Goal: Task Accomplishment & Management: Use online tool/utility

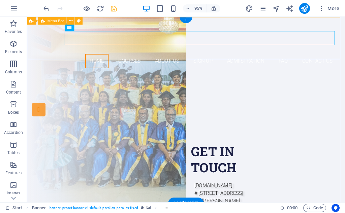
click at [255, 56] on div "Home Courses About Us Sign up Admiistration FAQ Contact Us" at bounding box center [194, 47] width 335 height 60
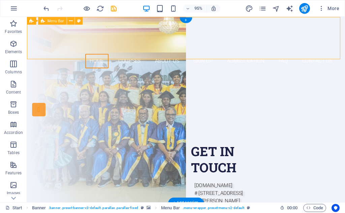
click at [255, 56] on div "Home Courses About Us Sign up Admiistration FAQ Contact Us" at bounding box center [194, 47] width 335 height 60
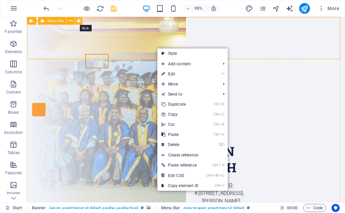
click at [78, 21] on icon at bounding box center [78, 20] width 3 height 7
select select "px"
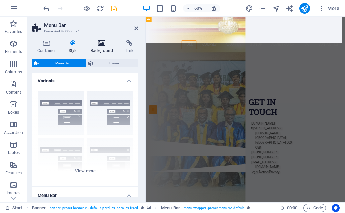
click at [106, 52] on h4 "Background" at bounding box center [103, 47] width 35 height 14
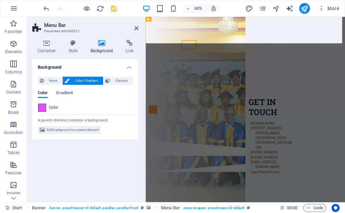
click at [43, 110] on span at bounding box center [41, 107] width 7 height 7
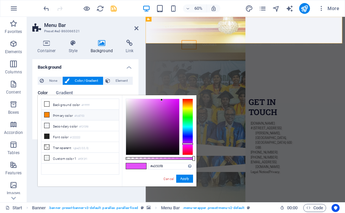
click at [49, 117] on span at bounding box center [46, 114] width 5 height 5
type input "#fc8703"
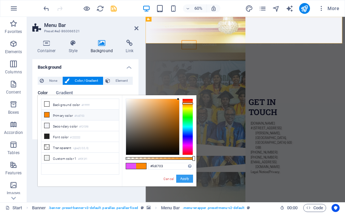
click at [187, 178] on button "Apply" at bounding box center [184, 179] width 17 height 8
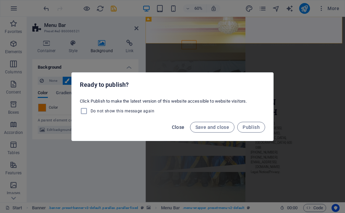
click at [175, 128] on span "Close" at bounding box center [178, 127] width 13 height 5
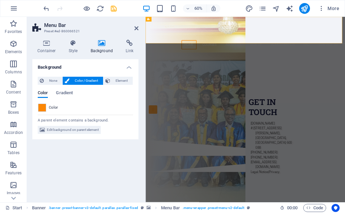
click at [137, 31] on header "Menu Bar Preset #ed-860066521" at bounding box center [85, 26] width 106 height 18
click at [136, 28] on icon at bounding box center [137, 28] width 4 height 5
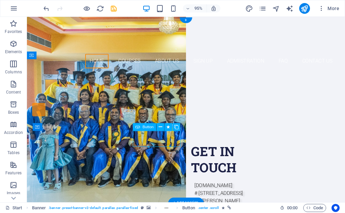
drag, startPoint x: 149, startPoint y: 140, endPoint x: 149, endPoint y: 147, distance: 6.7
click at [149, 152] on div "Our Courses" at bounding box center [194, 160] width 318 height 17
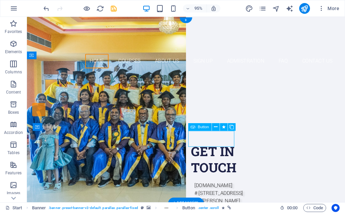
drag, startPoint x: 216, startPoint y: 143, endPoint x: 217, endPoint y: 152, distance: 9.5
click at [217, 173] on div "Sign up now" at bounding box center [194, 181] width 318 height 17
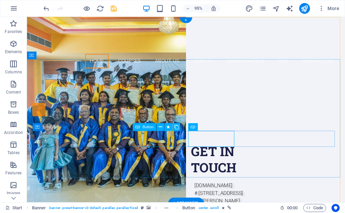
click at [154, 152] on div "Our Courses" at bounding box center [194, 160] width 318 height 17
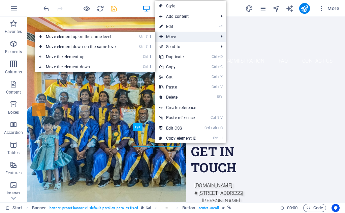
click at [166, 34] on span "Move" at bounding box center [185, 37] width 60 height 10
click at [174, 35] on span "Move" at bounding box center [185, 37] width 60 height 10
click at [99, 46] on link "Ctrl ⇧ ⬇ Move element down on the same level" at bounding box center [82, 47] width 95 height 10
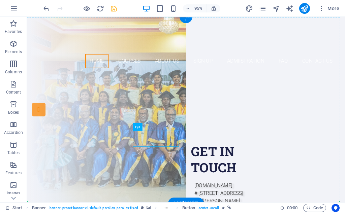
drag, startPoint x: 152, startPoint y: 142, endPoint x: 151, endPoint y: 155, distance: 12.5
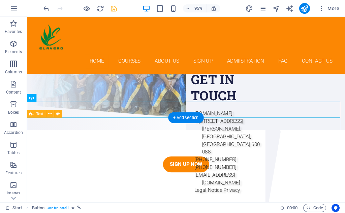
scroll to position [39, 0]
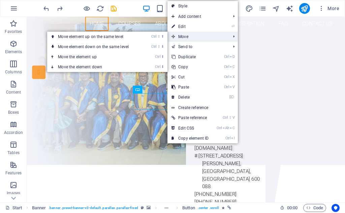
click at [188, 38] on span "Move" at bounding box center [198, 37] width 60 height 10
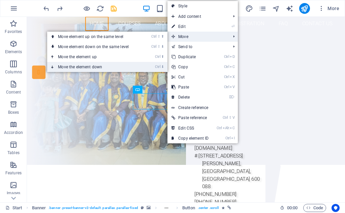
click at [90, 67] on link "Ctrl ⬇ Move the element down" at bounding box center [94, 67] width 95 height 10
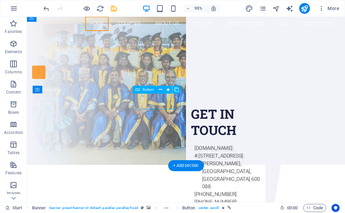
drag, startPoint x: 145, startPoint y: 104, endPoint x: 146, endPoint y: 113, distance: 9.1
click at [146, 113] on div "Our Courses" at bounding box center [194, 121] width 318 height 17
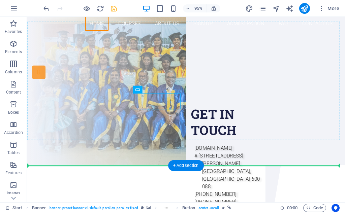
drag, startPoint x: 150, startPoint y: 100, endPoint x: 133, endPoint y: 105, distance: 18.2
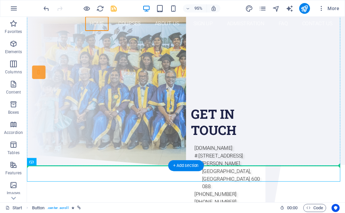
drag, startPoint x: 173, startPoint y: 180, endPoint x: 156, endPoint y: 121, distance: 61.8
drag, startPoint x: 170, startPoint y: 182, endPoint x: 143, endPoint y: 133, distance: 55.8
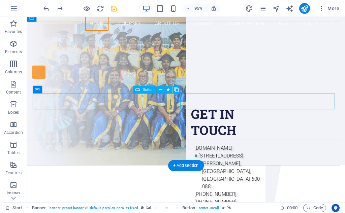
click at [162, 113] on div "Our Courses" at bounding box center [194, 121] width 318 height 17
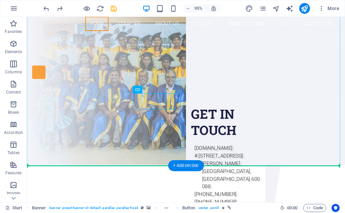
drag, startPoint x: 162, startPoint y: 109, endPoint x: 162, endPoint y: 115, distance: 5.7
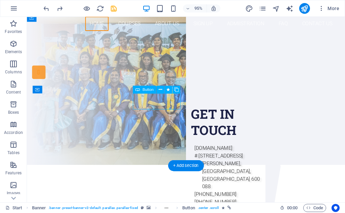
drag, startPoint x: 153, startPoint y: 103, endPoint x: 154, endPoint y: 108, distance: 5.6
click at [154, 113] on div "Our Courses" at bounding box center [194, 121] width 318 height 17
drag, startPoint x: 169, startPoint y: 110, endPoint x: 148, endPoint y: 107, distance: 21.5
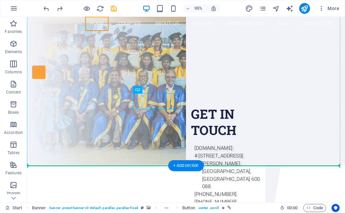
drag, startPoint x: 148, startPoint y: 107, endPoint x: 149, endPoint y: 114, distance: 7.4
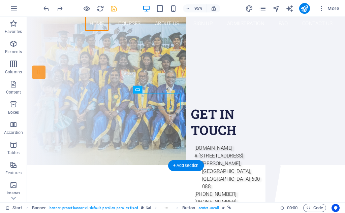
drag, startPoint x: 167, startPoint y: 109, endPoint x: 146, endPoint y: 103, distance: 22.1
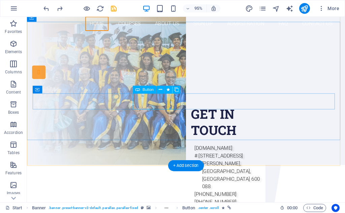
drag, startPoint x: 165, startPoint y: 110, endPoint x: 144, endPoint y: 100, distance: 23.5
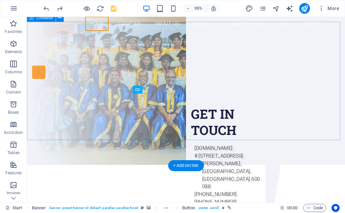
click at [174, 135] on div "Are you LOOKING FOR A GOOD CARRIER? Join our Elavero Training Institute APPROVE…" at bounding box center [194, 110] width 335 height 146
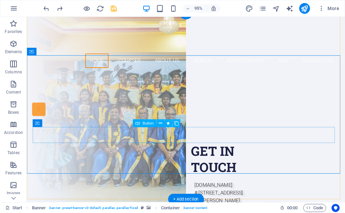
scroll to position [0, 0]
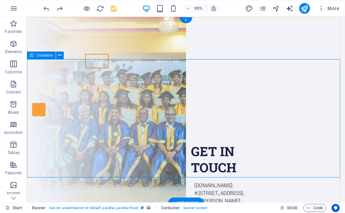
click at [331, 174] on div "Are you LOOKING FOR A GOOD CARRIER? Join our Elavero Training Institute APPROVE…" at bounding box center [194, 150] width 335 height 146
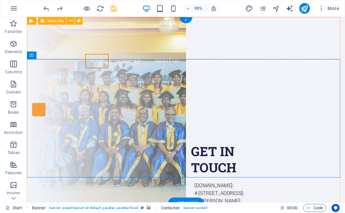
click at [99, 55] on div "Home Courses About Us Sign up Admiistration FAQ Contact Us" at bounding box center [194, 47] width 335 height 60
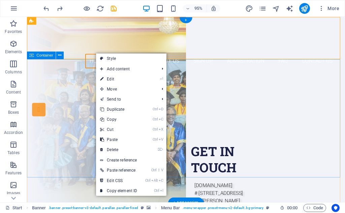
click at [46, 81] on div "Are you LOOKING FOR A GOOD CARRIER? Join our Elavero Training Institute APPROVE…" at bounding box center [194, 150] width 335 height 146
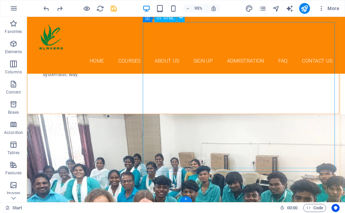
scroll to position [3301, 0]
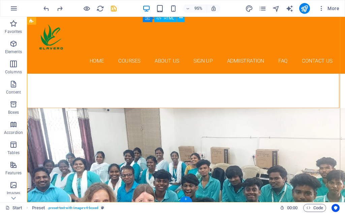
drag, startPoint x: 244, startPoint y: 133, endPoint x: 243, endPoint y: 139, distance: 5.4
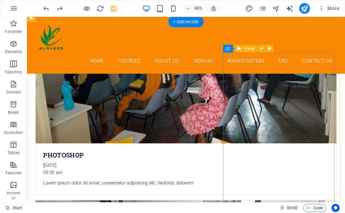
scroll to position [2053, 0]
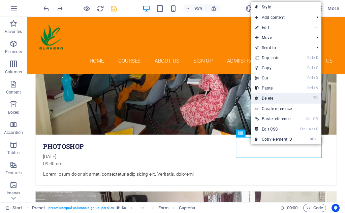
click at [271, 97] on link "⌦ Delete" at bounding box center [273, 98] width 45 height 10
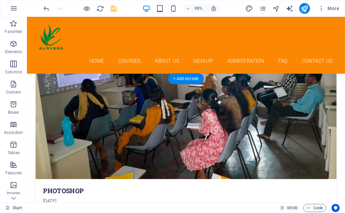
scroll to position [2020, 0]
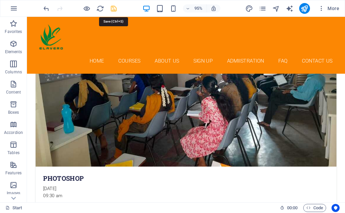
click at [115, 6] on icon "save" at bounding box center [114, 9] width 8 height 8
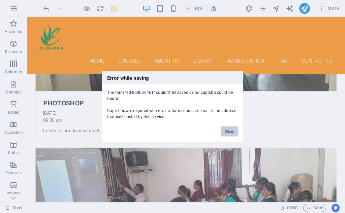
click at [225, 130] on button "Okay" at bounding box center [229, 131] width 17 height 10
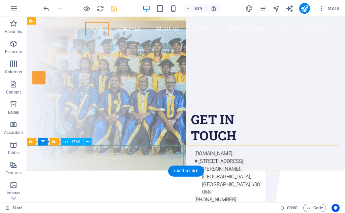
scroll to position [0, 0]
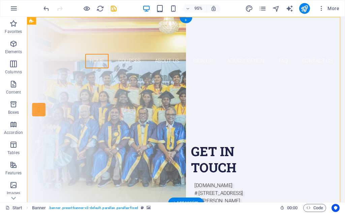
drag, startPoint x: 157, startPoint y: 146, endPoint x: 157, endPoint y: 155, distance: 8.8
click at [157, 155] on div "Are you LOOKING FOR A GOOD CARRIER? Join our Elavero Training Institute APPROVE…" at bounding box center [194, 150] width 335 height 146
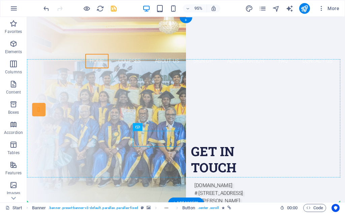
drag, startPoint x: 160, startPoint y: 148, endPoint x: 160, endPoint y: 154, distance: 5.7
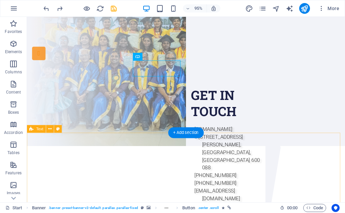
scroll to position [6, 0]
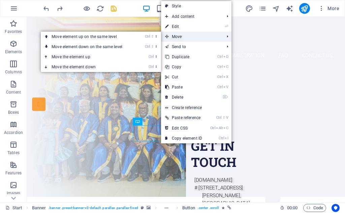
click at [172, 39] on span "Move" at bounding box center [191, 37] width 60 height 10
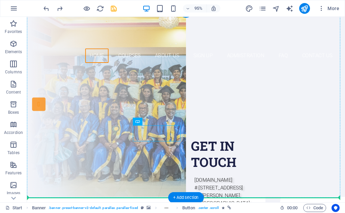
drag, startPoint x: 154, startPoint y: 141, endPoint x: 155, endPoint y: 150, distance: 9.9
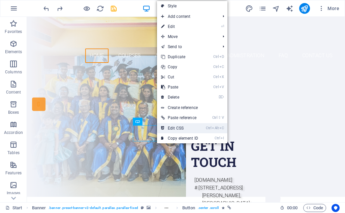
click at [179, 128] on link "Ctrl Alt C Edit CSS" at bounding box center [179, 128] width 45 height 10
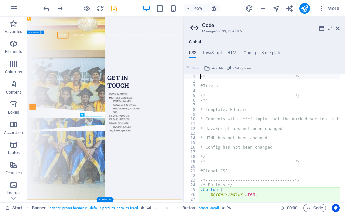
type textarea "&:last-child {"
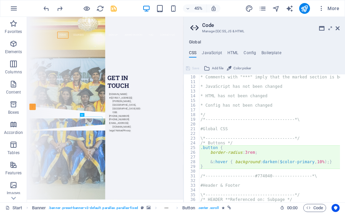
scroll to position [0, 0]
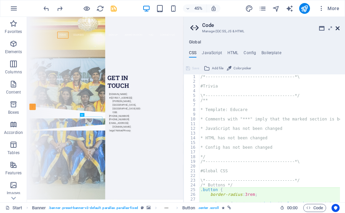
click at [340, 31] on link at bounding box center [338, 29] width 4 height 6
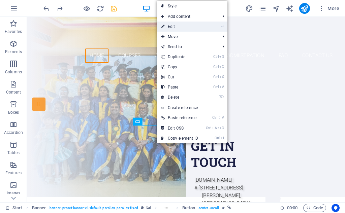
click at [183, 27] on link "⏎ Edit" at bounding box center [179, 27] width 45 height 10
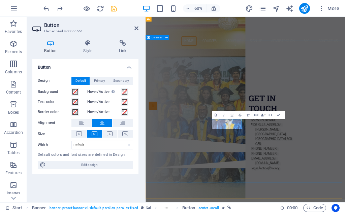
click at [223, 213] on div "Are you LOOKING FOR A GOOD CARRIER? Join our Elavero Training Institute APPROVE…" at bounding box center [312, 144] width 333 height 146
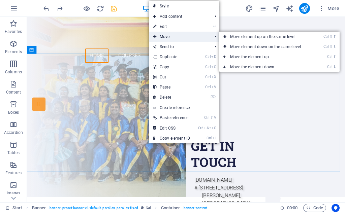
drag, startPoint x: 185, startPoint y: 35, endPoint x: 177, endPoint y: 34, distance: 8.1
click at [177, 34] on span "Move" at bounding box center [179, 37] width 60 height 10
drag, startPoint x: 192, startPoint y: 38, endPoint x: 190, endPoint y: 34, distance: 4.2
click at [190, 34] on span "Move" at bounding box center [179, 37] width 60 height 10
drag, startPoint x: 190, startPoint y: 34, endPoint x: 181, endPoint y: 35, distance: 9.1
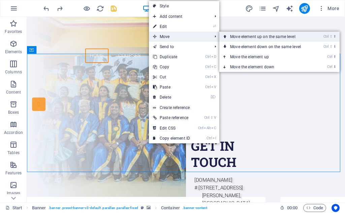
drag, startPoint x: 181, startPoint y: 35, endPoint x: 221, endPoint y: 35, distance: 40.1
click at [221, 35] on link "Ctrl ⇧ ⬆ Move element up on the same level" at bounding box center [267, 37] width 95 height 10
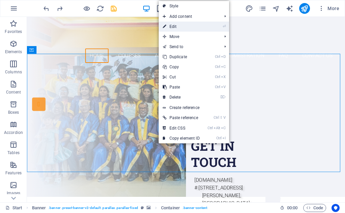
click at [180, 26] on link "⏎ Edit" at bounding box center [181, 27] width 45 height 10
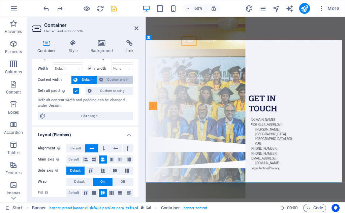
scroll to position [34, 0]
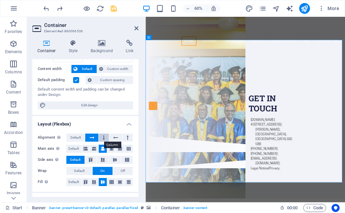
click at [103, 137] on icon at bounding box center [104, 138] width 2 height 8
click at [93, 138] on icon at bounding box center [92, 138] width 5 height 8
click at [113, 139] on icon at bounding box center [115, 138] width 5 height 8
click at [127, 138] on icon at bounding box center [128, 138] width 2 height 8
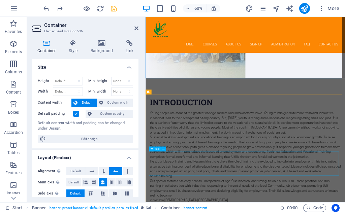
scroll to position [208, 0]
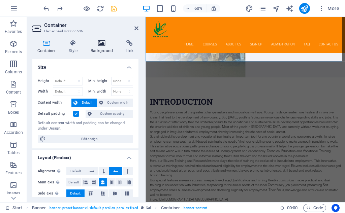
click at [113, 50] on h4 "Background" at bounding box center [103, 47] width 35 height 14
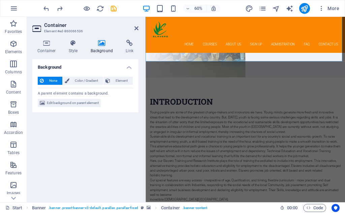
click at [71, 39] on div "Container Style Background Link Size Height Default px rem % vh vw Min. height …" at bounding box center [85, 118] width 117 height 168
click at [75, 49] on h4 "Style" at bounding box center [75, 47] width 22 height 14
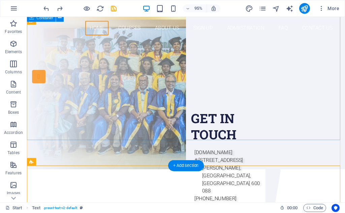
scroll to position [0, 0]
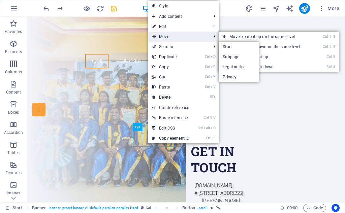
click at [161, 34] on span "Move" at bounding box center [178, 37] width 60 height 10
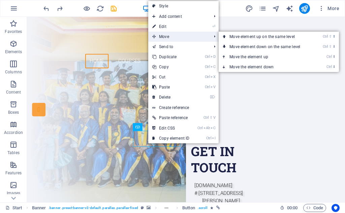
click at [184, 36] on span "Move" at bounding box center [178, 37] width 60 height 10
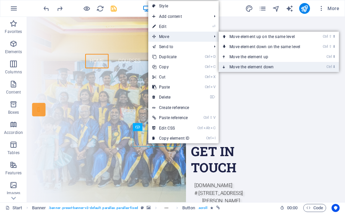
click at [243, 65] on link "Ctrl ⬇ Move the element down" at bounding box center [266, 67] width 95 height 10
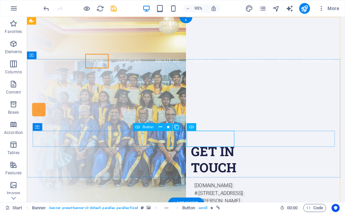
click at [149, 152] on div "Sign up now" at bounding box center [194, 160] width 318 height 17
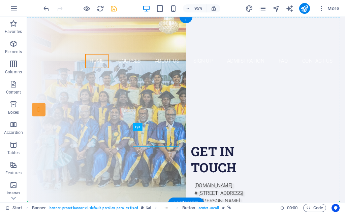
drag, startPoint x: 149, startPoint y: 148, endPoint x: 145, endPoint y: 146, distance: 4.3
click at [145, 152] on div "Sign up now" at bounding box center [194, 160] width 318 height 17
drag, startPoint x: 143, startPoint y: 146, endPoint x: 167, endPoint y: 142, distance: 23.9
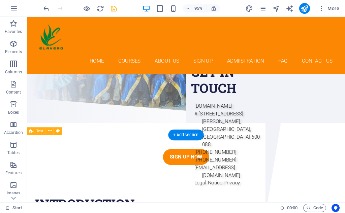
scroll to position [67, 0]
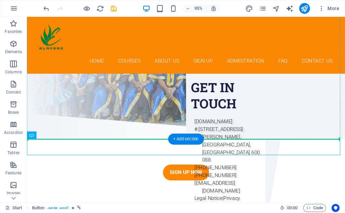
drag, startPoint x: 174, startPoint y: 157, endPoint x: 145, endPoint y: 106, distance: 59.2
drag, startPoint x: 176, startPoint y: 159, endPoint x: 144, endPoint y: 109, distance: 59.2
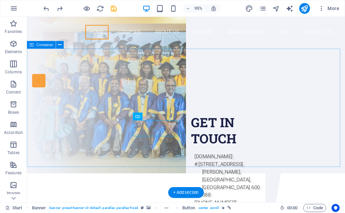
scroll to position [34, 0]
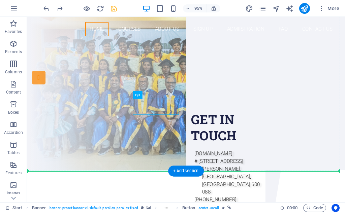
drag, startPoint x: 152, startPoint y: 112, endPoint x: 152, endPoint y: 121, distance: 8.4
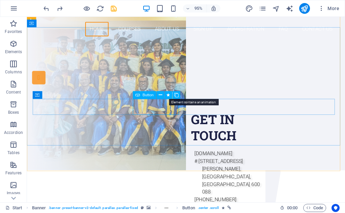
drag, startPoint x: 195, startPoint y: 114, endPoint x: 164, endPoint y: 124, distance: 32.8
click at [164, 124] on div "Are you LOOKING FOR A GOOD CARRIER? Join our Elavero Training Institute APPROVE…" at bounding box center [194, 116] width 335 height 146
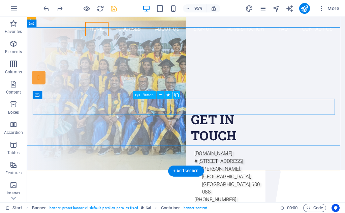
click at [167, 118] on div "Sign up now" at bounding box center [194, 126] width 318 height 17
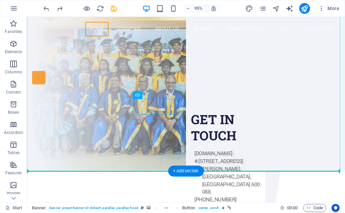
drag, startPoint x: 167, startPoint y: 117, endPoint x: 166, endPoint y: 123, distance: 6.9
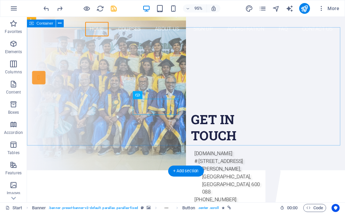
click at [193, 132] on div "Are you LOOKING FOR A GOOD CARRIER? Join our Elavero Training Institute APPROVE…" at bounding box center [194, 116] width 335 height 146
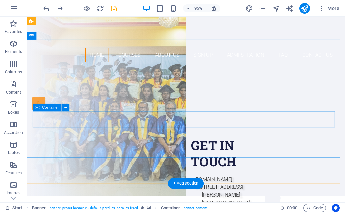
scroll to position [0, 0]
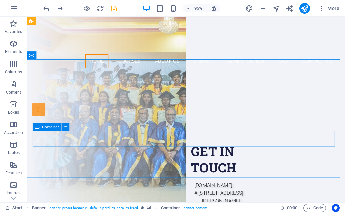
click at [37, 127] on icon at bounding box center [37, 127] width 4 height 8
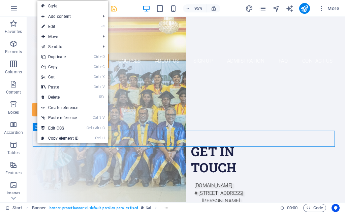
drag, startPoint x: 64, startPoint y: 147, endPoint x: 37, endPoint y: 143, distance: 26.6
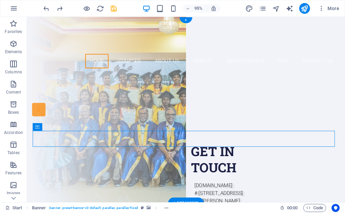
drag, startPoint x: 63, startPoint y: 146, endPoint x: 37, endPoint y: 147, distance: 26.6
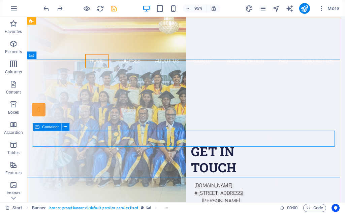
click at [40, 128] on div "Container" at bounding box center [47, 127] width 29 height 8
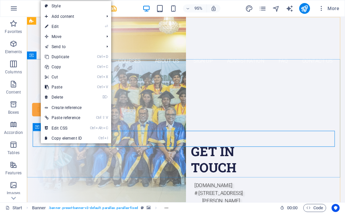
click at [40, 128] on div "Container" at bounding box center [47, 127] width 29 height 8
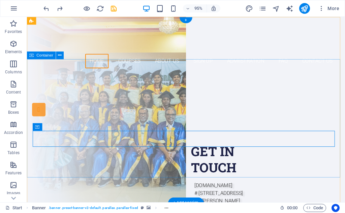
click at [132, 169] on div "Are you LOOKING FOR A GOOD CARRIER? Join our Elavero Training Institute APPROVE…" at bounding box center [194, 150] width 335 height 146
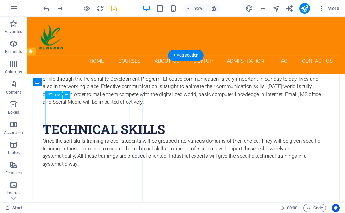
scroll to position [3203, 0]
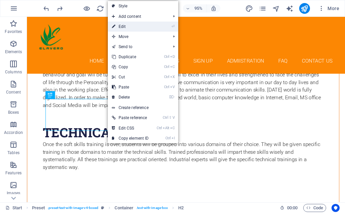
click at [127, 29] on link "⏎ Edit" at bounding box center [130, 27] width 45 height 10
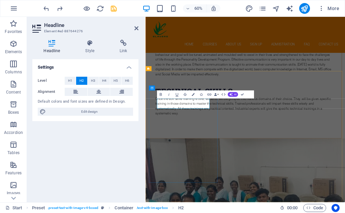
scroll to position [0, 2]
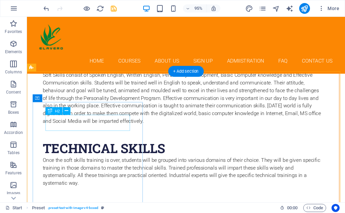
scroll to position [3220, 0]
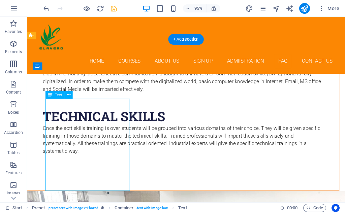
drag, startPoint x: 48, startPoint y: 107, endPoint x: 76, endPoint y: 122, distance: 31.7
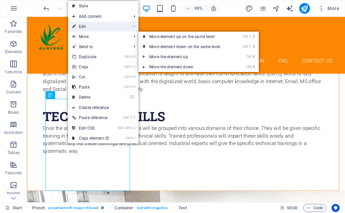
click at [88, 25] on link "⏎ Edit" at bounding box center [90, 27] width 45 height 10
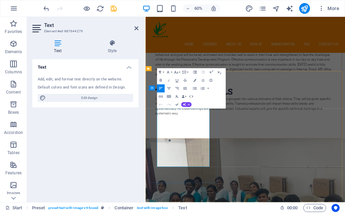
drag, startPoint x: 165, startPoint y: 175, endPoint x: 239, endPoint y: 265, distance: 117.1
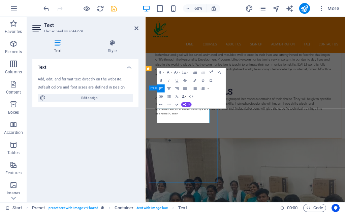
scroll to position [234, 2]
click at [159, 80] on icon "button" at bounding box center [160, 80] width 5 height 5
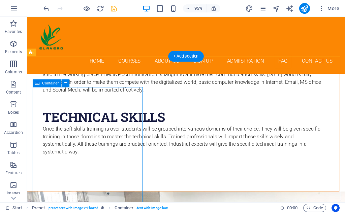
scroll to position [3220, 0]
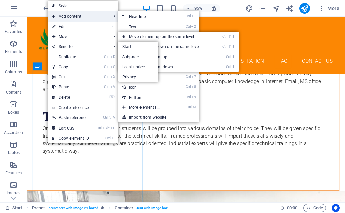
click at [73, 18] on span "Add content" at bounding box center [78, 16] width 60 height 10
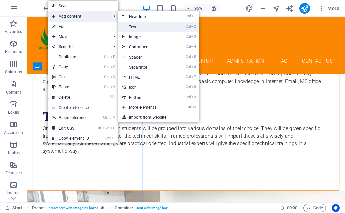
click at [132, 27] on link "Ctrl 2 Text" at bounding box center [146, 27] width 56 height 10
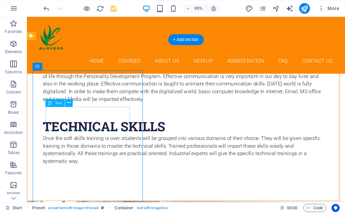
scroll to position [3220, 0]
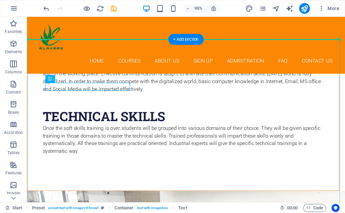
drag, startPoint x: 82, startPoint y: 90, endPoint x: 84, endPoint y: 136, distance: 45.2
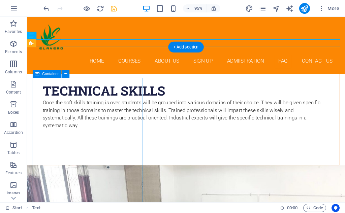
scroll to position [3254, 0]
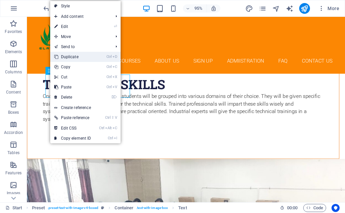
click at [72, 59] on link "Ctrl D Duplicate" at bounding box center [72, 57] width 45 height 10
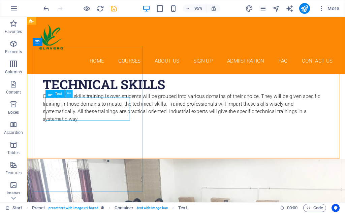
click at [69, 93] on icon at bounding box center [68, 93] width 3 height 7
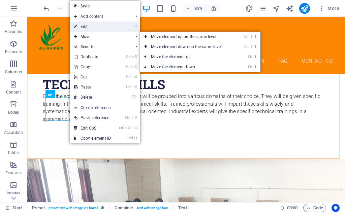
click at [89, 28] on link "⏎ Edit" at bounding box center [92, 27] width 45 height 10
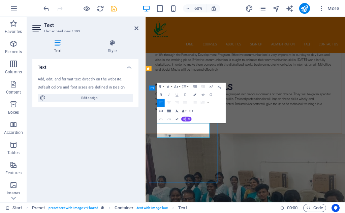
drag, startPoint x: 165, startPoint y: 197, endPoint x: 215, endPoint y: 217, distance: 54.5
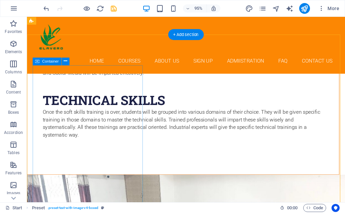
scroll to position [3229, 0]
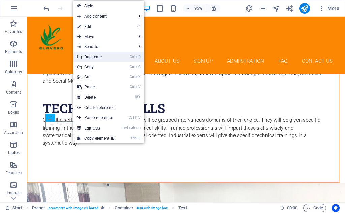
click at [97, 60] on link "Ctrl D Duplicate" at bounding box center [96, 57] width 45 height 10
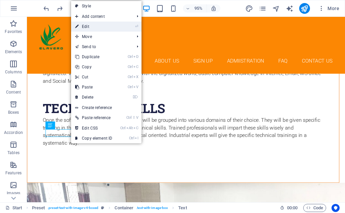
click at [89, 28] on link "⏎ Edit" at bounding box center [93, 27] width 45 height 10
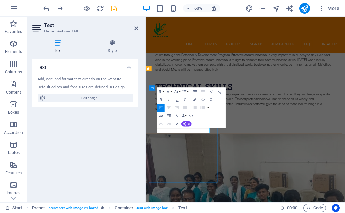
drag, startPoint x: 165, startPoint y: 205, endPoint x: 221, endPoint y: 208, distance: 56.7
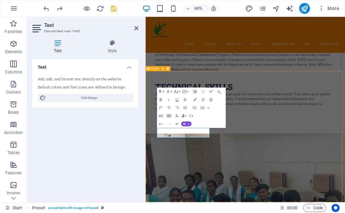
scroll to position [3161, 0]
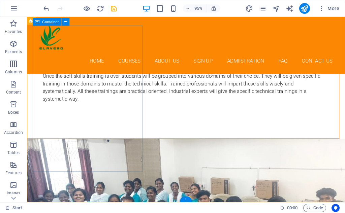
scroll to position [3242, 0]
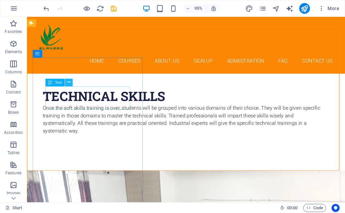
click at [69, 81] on icon at bounding box center [68, 82] width 3 height 7
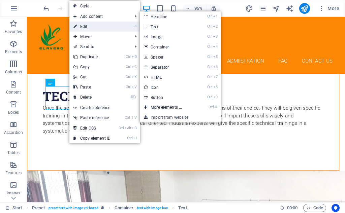
click at [91, 27] on link "⏎ Edit" at bounding box center [91, 27] width 45 height 10
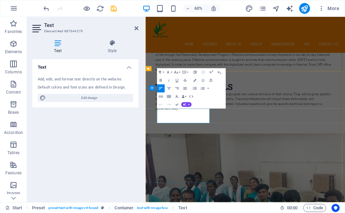
drag, startPoint x: 184, startPoint y: 175, endPoint x: 165, endPoint y: 175, distance: 19.6
click at [17, 46] on icon "button" at bounding box center [13, 44] width 8 height 8
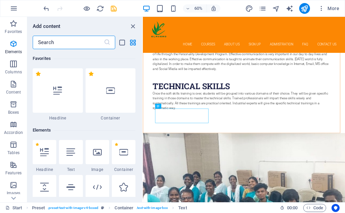
scroll to position [72, 0]
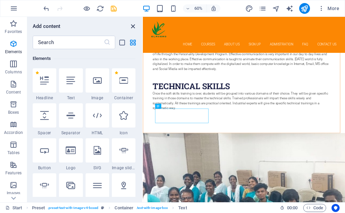
click at [133, 26] on icon "close panel" at bounding box center [133, 27] width 8 height 8
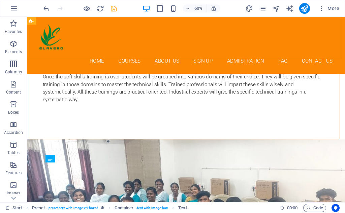
scroll to position [3161, 0]
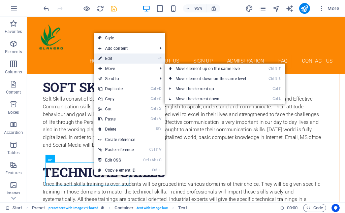
click at [115, 59] on link "⏎ Edit" at bounding box center [116, 59] width 45 height 10
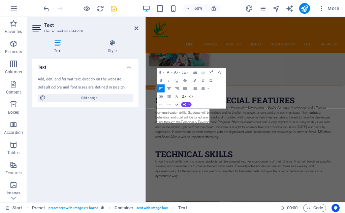
scroll to position [3274, 0]
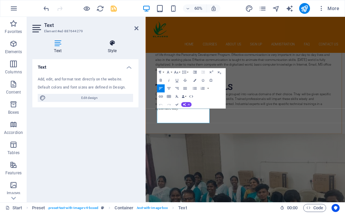
click at [111, 48] on h4 "Style" at bounding box center [112, 47] width 53 height 14
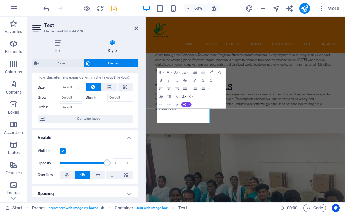
scroll to position [0, 0]
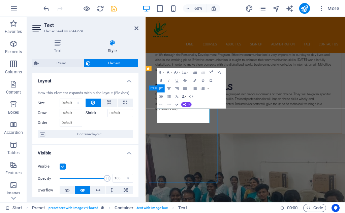
drag, startPoint x: 184, startPoint y: 175, endPoint x: 162, endPoint y: 176, distance: 21.9
click at [61, 51] on h4 "Text" at bounding box center [59, 47] width 54 height 14
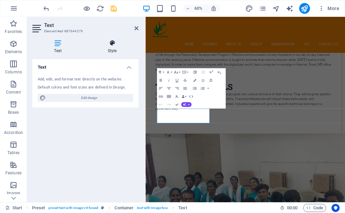
click at [121, 49] on h4 "Style" at bounding box center [112, 47] width 53 height 14
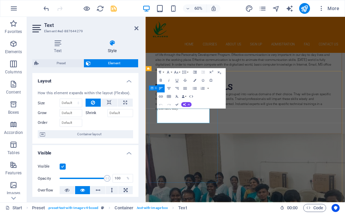
drag, startPoint x: 196, startPoint y: 190, endPoint x: 163, endPoint y: 173, distance: 36.6
drag, startPoint x: 165, startPoint y: 174, endPoint x: 218, endPoint y: 193, distance: 57.3
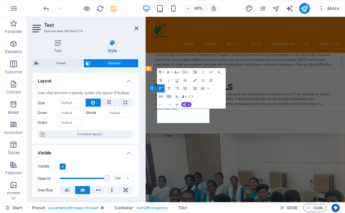
drag, startPoint x: 211, startPoint y: 189, endPoint x: 163, endPoint y: 174, distance: 50.2
drag, startPoint x: 207, startPoint y: 188, endPoint x: 164, endPoint y: 176, distance: 45.5
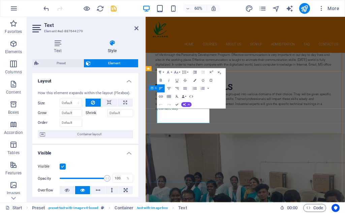
drag, startPoint x: 165, startPoint y: 175, endPoint x: 213, endPoint y: 191, distance: 50.2
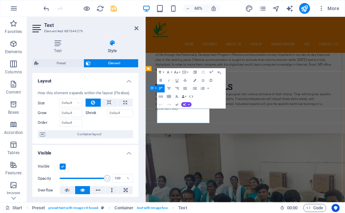
drag, startPoint x: 213, startPoint y: 191, endPoint x: 160, endPoint y: 173, distance: 55.4
click at [184, 87] on icon "button" at bounding box center [185, 88] width 5 height 5
click at [178, 88] on icon "button" at bounding box center [177, 88] width 5 height 5
click at [160, 87] on icon "button" at bounding box center [160, 88] width 5 height 5
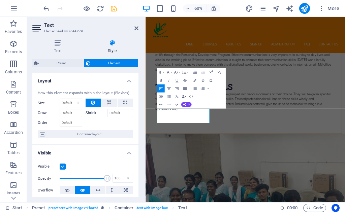
click at [185, 90] on icon "button" at bounding box center [185, 88] width 5 height 5
click at [171, 72] on button "Font Family" at bounding box center [169, 72] width 8 height 8
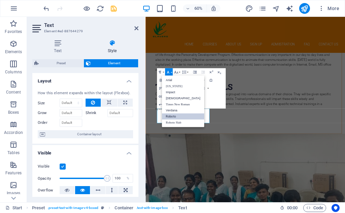
click at [172, 71] on button "Font Family" at bounding box center [169, 72] width 8 height 8
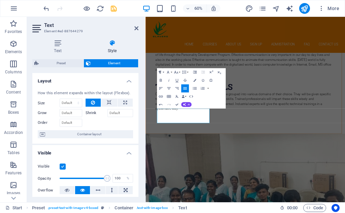
click at [165, 71] on button "Paragraph Format" at bounding box center [161, 72] width 8 height 8
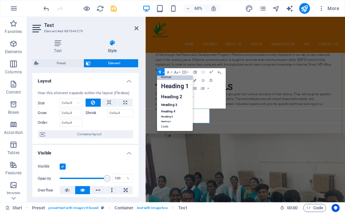
scroll to position [5, 0]
click at [167, 108] on link "Heading 3" at bounding box center [175, 104] width 36 height 7
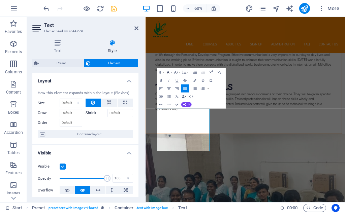
click at [170, 72] on icon "button" at bounding box center [168, 72] width 5 height 5
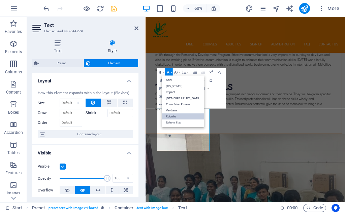
scroll to position [0, 0]
click at [163, 73] on button "Paragraph Format" at bounding box center [161, 72] width 8 height 8
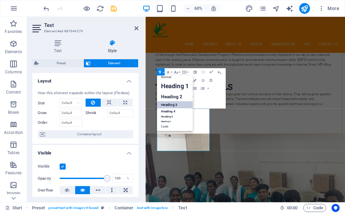
scroll to position [5, 0]
click at [170, 112] on link "Heading 4" at bounding box center [175, 112] width 36 height 6
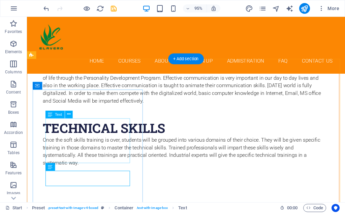
scroll to position [3242, 0]
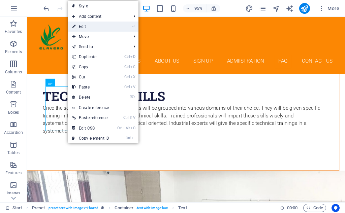
click at [87, 27] on link "⏎ Edit" at bounding box center [90, 27] width 45 height 10
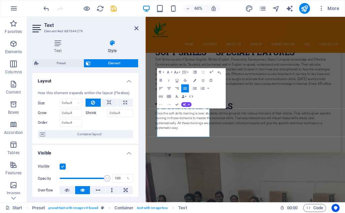
scroll to position [3274, 0]
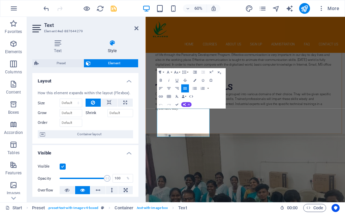
click at [164, 72] on button "Paragraph Format" at bounding box center [161, 72] width 8 height 8
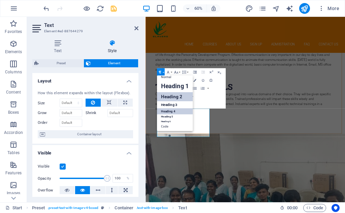
scroll to position [5, 0]
click at [165, 116] on link "Heading 5" at bounding box center [175, 117] width 36 height 5
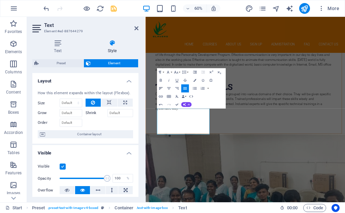
click at [159, 91] on icon "button" at bounding box center [160, 88] width 5 height 5
click at [167, 88] on icon "button" at bounding box center [169, 88] width 5 height 5
click at [179, 90] on icon "button" at bounding box center [177, 88] width 5 height 5
click at [160, 90] on icon "button" at bounding box center [160, 88] width 5 height 5
click at [187, 89] on icon "button" at bounding box center [185, 88] width 5 height 5
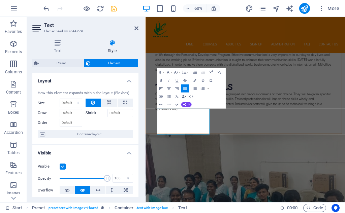
click at [160, 88] on icon "button" at bounding box center [160, 88] width 5 height 5
click at [146, 93] on iframe at bounding box center [246, 110] width 200 height 186
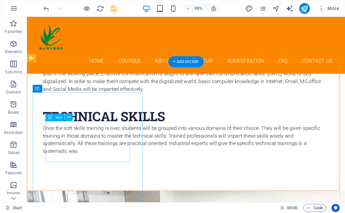
scroll to position [3229, 0]
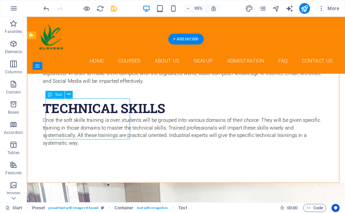
drag, startPoint x: 113, startPoint y: 121, endPoint x: 113, endPoint y: 131, distance: 9.8
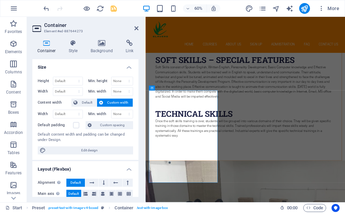
scroll to position [3274, 0]
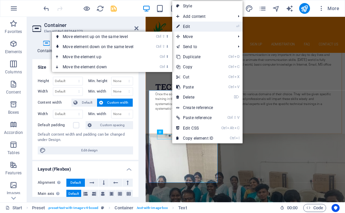
click at [189, 27] on link "⏎ Edit" at bounding box center [194, 27] width 45 height 10
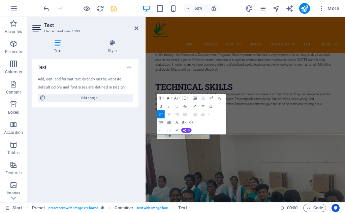
click at [169, 98] on icon "button" at bounding box center [168, 98] width 2 height 3
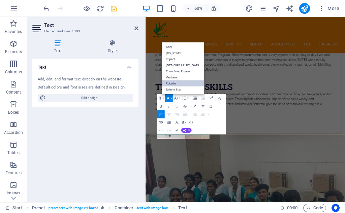
scroll to position [0, 0]
click at [165, 98] on button "Paragraph Format" at bounding box center [161, 98] width 8 height 8
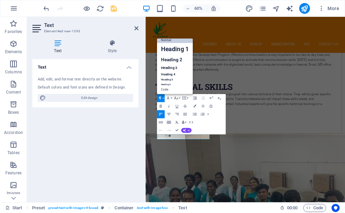
scroll to position [5, 0]
click at [167, 79] on link "Heading 5" at bounding box center [175, 80] width 36 height 5
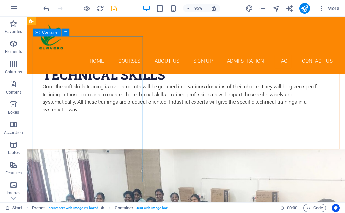
scroll to position [3230, 0]
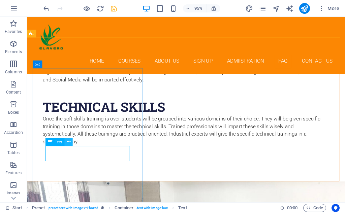
click at [71, 143] on button at bounding box center [69, 142] width 8 height 8
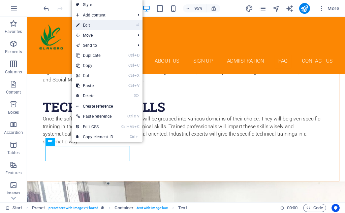
click at [97, 27] on link "⏎ Edit" at bounding box center [94, 25] width 45 height 10
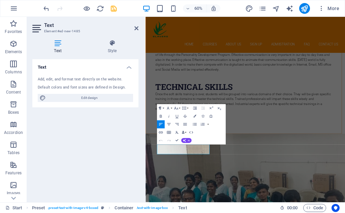
click at [164, 108] on button "Paragraph Format" at bounding box center [161, 109] width 8 height 8
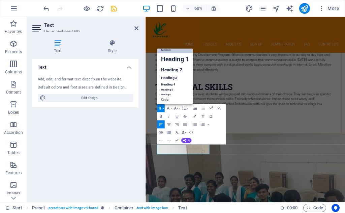
scroll to position [5, 0]
click at [165, 91] on link "Heading 5" at bounding box center [175, 90] width 36 height 5
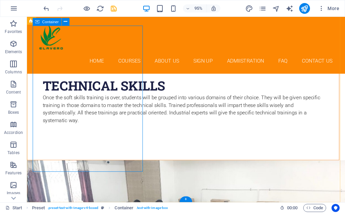
scroll to position [3242, 0]
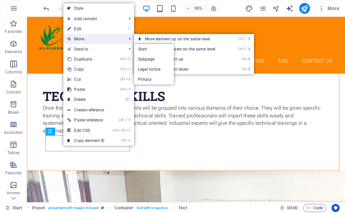
click at [83, 39] on span "Move" at bounding box center [93, 39] width 60 height 10
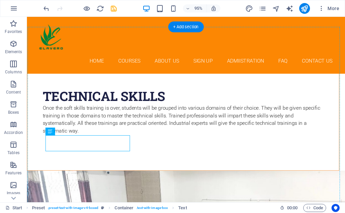
drag, startPoint x: 74, startPoint y: 156, endPoint x: 74, endPoint y: 168, distance: 11.8
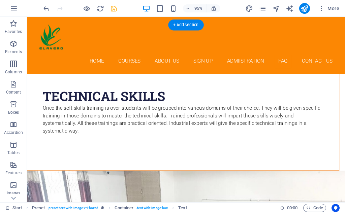
scroll to position [3284, 0]
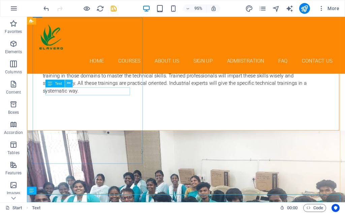
click at [70, 86] on icon at bounding box center [68, 83] width 3 height 7
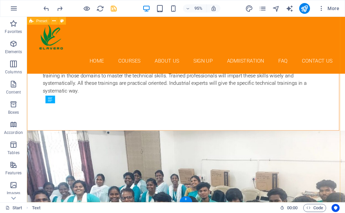
scroll to position [3275, 0]
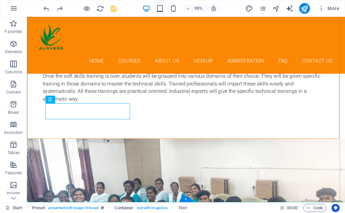
drag, startPoint x: 96, startPoint y: 117, endPoint x: 96, endPoint y: 128, distance: 11.5
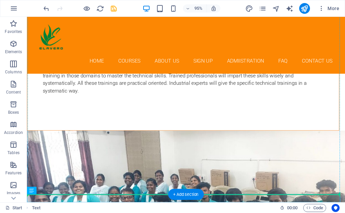
drag, startPoint x: 72, startPoint y: 206, endPoint x: 80, endPoint y: 140, distance: 66.6
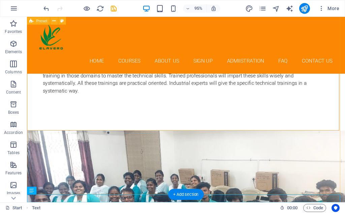
drag, startPoint x: 66, startPoint y: 197, endPoint x: 68, endPoint y: 181, distance: 16.0
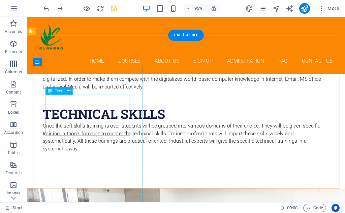
scroll to position [3208, 0]
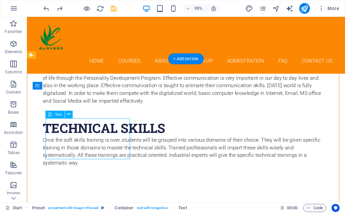
drag, startPoint x: 75, startPoint y: 136, endPoint x: 77, endPoint y: 155, distance: 19.0
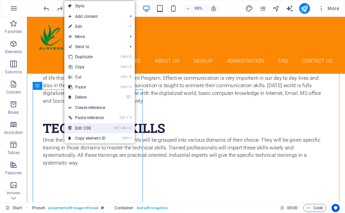
click at [78, 129] on link "Ctrl Alt C Edit CSS" at bounding box center [86, 128] width 45 height 10
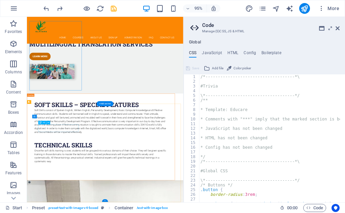
scroll to position [3275, 0]
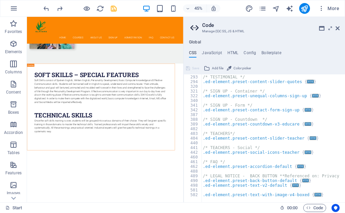
click at [335, 26] on h2 "Code" at bounding box center [271, 25] width 138 height 6
click at [339, 27] on icon at bounding box center [338, 28] width 4 height 5
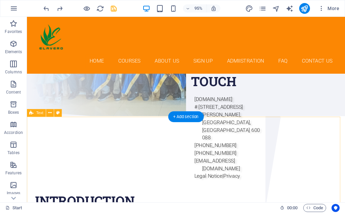
scroll to position [0, 0]
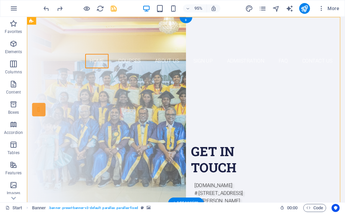
drag, startPoint x: 151, startPoint y: 151, endPoint x: 152, endPoint y: 157, distance: 6.8
click at [152, 157] on div "Are you LOOKING FOR A GOOD CARRIER? Join our Elavero Training Institute APPROVE…" at bounding box center [194, 150] width 335 height 146
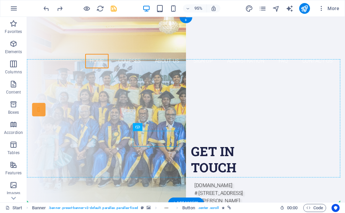
drag, startPoint x: 154, startPoint y: 148, endPoint x: 154, endPoint y: 155, distance: 6.4
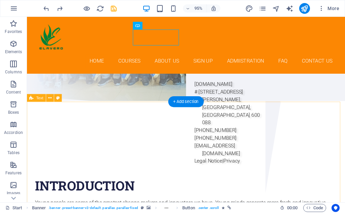
scroll to position [6, 0]
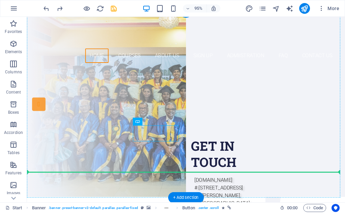
drag, startPoint x: 159, startPoint y: 138, endPoint x: 161, endPoint y: 151, distance: 13.6
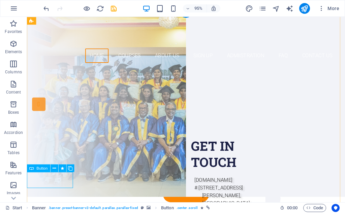
scroll to position [6, 0]
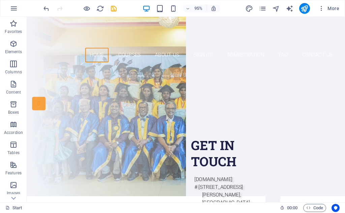
drag, startPoint x: 52, startPoint y: 190, endPoint x: 140, endPoint y: 166, distance: 91.5
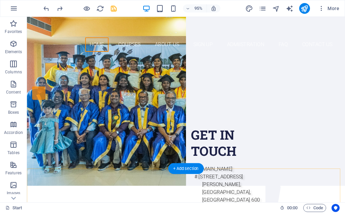
scroll to position [0, 0]
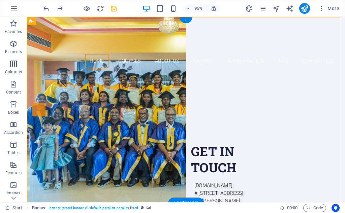
drag, startPoint x: 168, startPoint y: 150, endPoint x: 168, endPoint y: 155, distance: 5.1
click at [168, 155] on div "Are you LOOKING FOR A GOOD CARRIER? Join our Elavero Training Institute APPROVE…" at bounding box center [194, 150] width 335 height 146
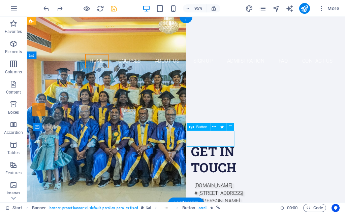
drag, startPoint x: 208, startPoint y: 146, endPoint x: 208, endPoint y: 152, distance: 6.1
click at [208, 173] on div "Our Courses" at bounding box center [194, 181] width 318 height 17
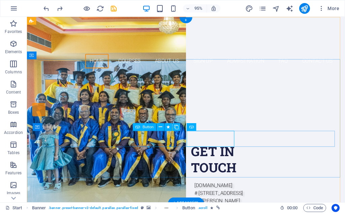
click at [164, 152] on div "Sign up now" at bounding box center [194, 160] width 318 height 17
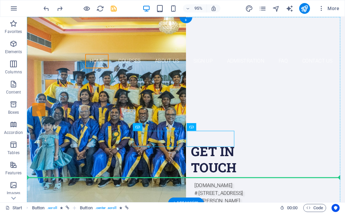
drag, startPoint x: 163, startPoint y: 145, endPoint x: 164, endPoint y: 163, distance: 17.9
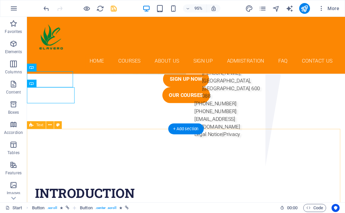
scroll to position [34, 0]
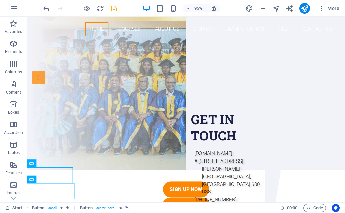
drag, startPoint x: 55, startPoint y: 187, endPoint x: 166, endPoint y: 133, distance: 123.0
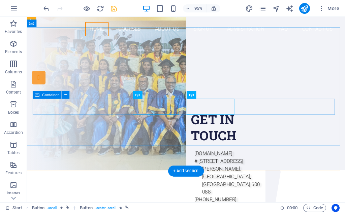
click at [74, 118] on div "Sign up now Our Courses" at bounding box center [194, 137] width 318 height 38
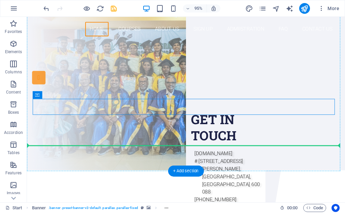
drag, startPoint x: 74, startPoint y: 110, endPoint x: 77, endPoint y: 125, distance: 15.9
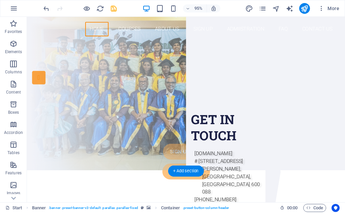
drag, startPoint x: 79, startPoint y: 139, endPoint x: 80, endPoint y: 127, distance: 12.1
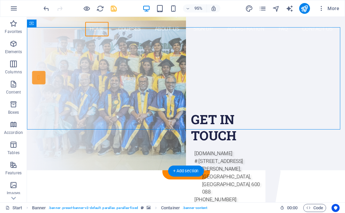
drag, startPoint x: 78, startPoint y: 132, endPoint x: 81, endPoint y: 125, distance: 6.8
click at [81, 125] on div "Are you LOOKING FOR A GOOD CARRIER? Join our Elavero Training Institute APPROVE…" at bounding box center [194, 97] width 335 height 108
drag, startPoint x: 73, startPoint y: 134, endPoint x: 75, endPoint y: 123, distance: 11.0
click at [75, 123] on div "Are you LOOKING FOR A GOOD CARRIER? Join our Elavero Training Institute APPROVE…" at bounding box center [194, 97] width 335 height 108
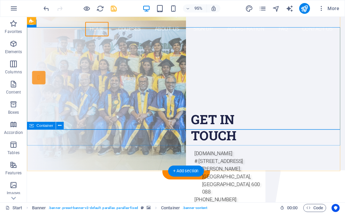
click at [103, 151] on div "Sign up now Our Courses" at bounding box center [194, 170] width 335 height 38
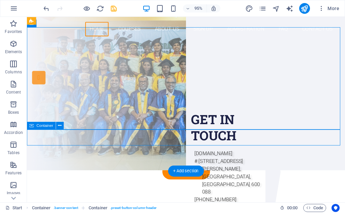
click at [89, 151] on div "Sign up now Our Courses" at bounding box center [194, 170] width 335 height 38
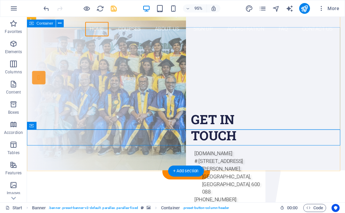
click at [82, 135] on div "Are you LOOKING FOR A GOOD CARRIER? Join our Elavero Training Institute APPROVE…" at bounding box center [194, 97] width 335 height 108
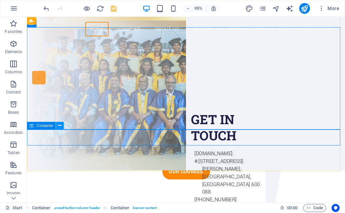
click at [61, 127] on icon at bounding box center [59, 125] width 3 height 7
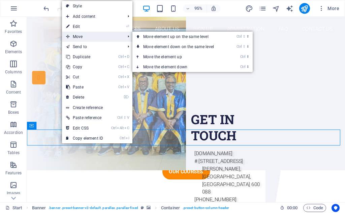
click at [83, 38] on span "Move" at bounding box center [92, 37] width 60 height 10
click at [101, 36] on span "Move" at bounding box center [92, 37] width 60 height 10
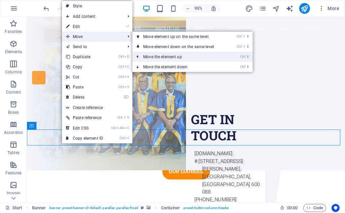
click at [154, 56] on link "Ctrl ⬆ Move the element up" at bounding box center [180, 57] width 95 height 10
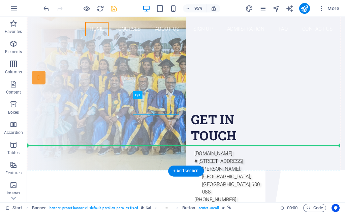
drag, startPoint x: 146, startPoint y: 117, endPoint x: 145, endPoint y: 126, distance: 9.4
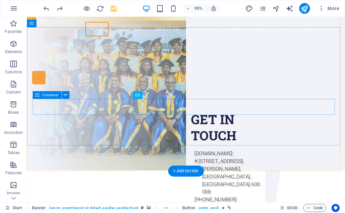
click at [78, 118] on div "Sign up now Our Courses" at bounding box center [194, 137] width 318 height 38
drag, startPoint x: 81, startPoint y: 116, endPoint x: 55, endPoint y: 113, distance: 26.1
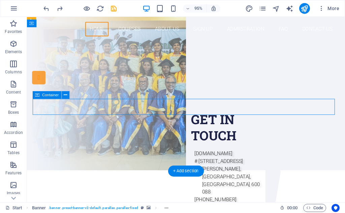
click at [55, 118] on div "Sign up now Our Courses" at bounding box center [194, 137] width 318 height 38
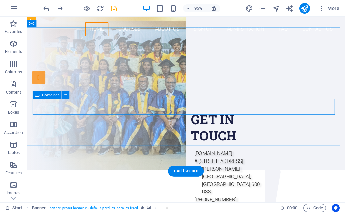
drag, startPoint x: 63, startPoint y: 116, endPoint x: 36, endPoint y: 110, distance: 27.2
drag, startPoint x: 36, startPoint y: 111, endPoint x: 36, endPoint y: 107, distance: 4.7
click at [36, 118] on div "Sign up now Our Courses" at bounding box center [194, 137] width 318 height 38
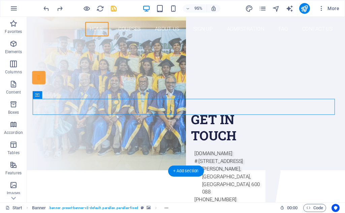
drag, startPoint x: 61, startPoint y: 115, endPoint x: 35, endPoint y: 110, distance: 26.8
drag, startPoint x: 38, startPoint y: 105, endPoint x: 38, endPoint y: 112, distance: 7.4
click at [38, 118] on div "Sign up now Our Courses" at bounding box center [194, 137] width 318 height 38
click at [39, 118] on div "Sign up now Our Courses" at bounding box center [194, 137] width 318 height 38
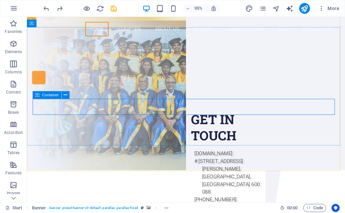
click at [37, 98] on icon at bounding box center [37, 95] width 4 height 8
drag, startPoint x: 60, startPoint y: 115, endPoint x: 33, endPoint y: 108, distance: 27.8
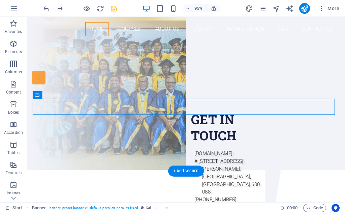
drag, startPoint x: 61, startPoint y: 113, endPoint x: 35, endPoint y: 106, distance: 27.7
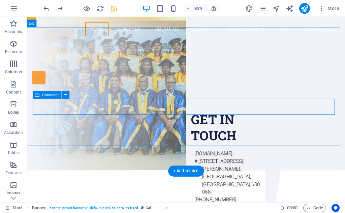
drag, startPoint x: 60, startPoint y: 116, endPoint x: 33, endPoint y: 106, distance: 28.6
click at [56, 118] on div "Sign up now Our Courses" at bounding box center [194, 137] width 318 height 38
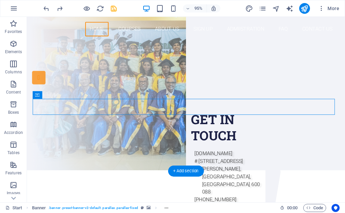
drag, startPoint x: 61, startPoint y: 114, endPoint x: 36, endPoint y: 112, distance: 24.7
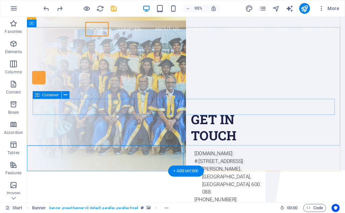
click at [100, 118] on div "Our Courses Sign up now" at bounding box center [194, 137] width 318 height 38
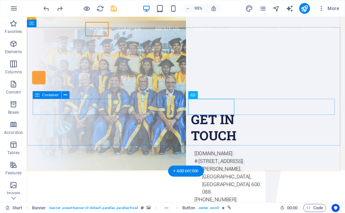
click at [84, 118] on div "Our Courses Sign up now" at bounding box center [194, 137] width 318 height 38
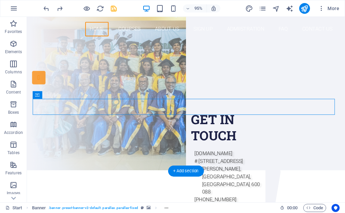
drag, startPoint x: 60, startPoint y: 115, endPoint x: 33, endPoint y: 109, distance: 27.7
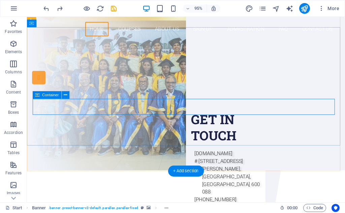
click at [111, 118] on div "Our Courses Sign up now" at bounding box center [194, 137] width 318 height 38
click at [112, 118] on div "Our Courses Sign up now" at bounding box center [194, 137] width 318 height 38
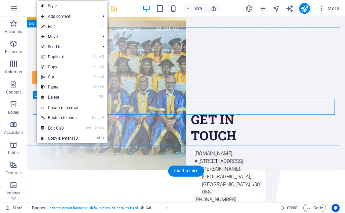
click at [35, 118] on div "Our Courses Sign up now" at bounding box center [194, 137] width 318 height 38
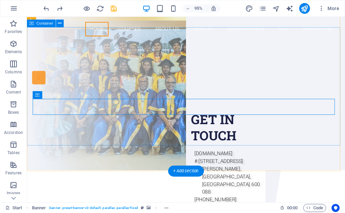
click at [103, 131] on div "Are you LOOKING FOR A GOOD CARRIER? Join our Elavero Training Institute APPROVE…" at bounding box center [194, 116] width 335 height 146
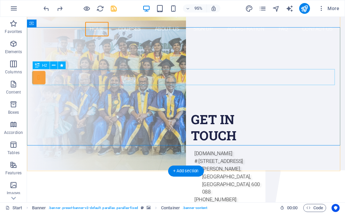
click at [98, 87] on div "Join our Elavero Training Institute" at bounding box center [194, 95] width 318 height 17
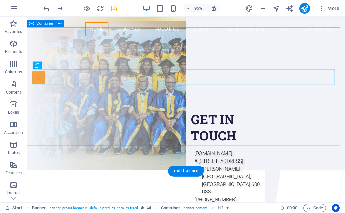
scroll to position [0, 0]
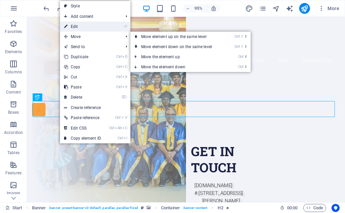
click at [81, 29] on link "⏎ Edit" at bounding box center [82, 27] width 45 height 10
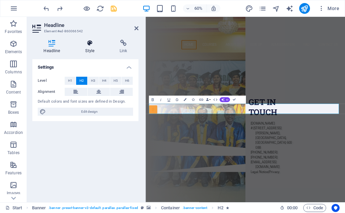
click at [92, 49] on h4 "Style" at bounding box center [91, 47] width 34 height 14
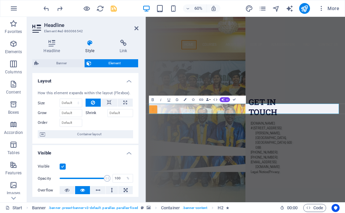
click at [87, 49] on h4 "Style" at bounding box center [91, 47] width 34 height 14
click at [186, 138] on span "Join our Elavero Training Institute" at bounding box center [312, 129] width 280 height 18
drag, startPoint x: 165, startPoint y: 170, endPoint x: 461, endPoint y: 182, distance: 296.3
click at [345, 182] on div "Are you LOOKING FOR A GOOD CARRIER? Join our Elavero Training Institute APPROVE…" at bounding box center [312, 150] width 329 height 146
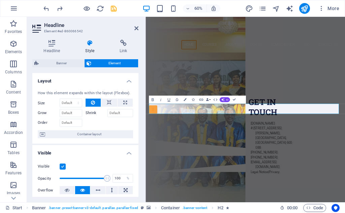
click at [91, 52] on h4 "Style" at bounding box center [91, 47] width 34 height 14
click at [164, 213] on div "Are you LOOKING FOR A GOOD CARRIER? Join our Elavero Training Institute APPROVE…" at bounding box center [312, 150] width 333 height 146
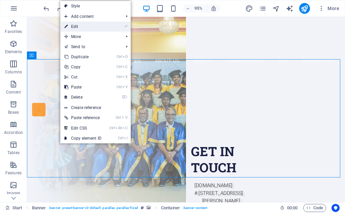
click at [82, 30] on link "⏎ Edit" at bounding box center [82, 27] width 45 height 10
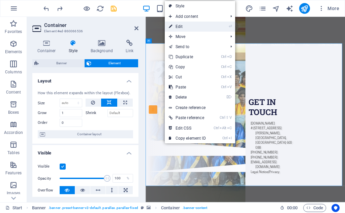
click at [175, 29] on link "⏎ Edit" at bounding box center [187, 27] width 45 height 10
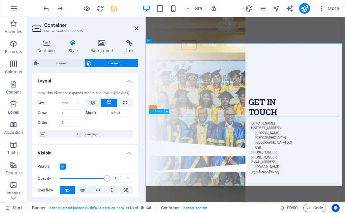
click at [169, 110] on button at bounding box center [167, 111] width 5 height 5
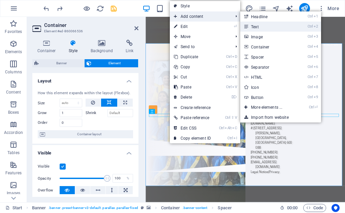
click at [253, 26] on link "Ctrl 2 Text" at bounding box center [268, 27] width 56 height 10
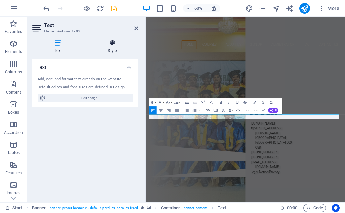
click at [114, 47] on h4 "Style" at bounding box center [112, 47] width 53 height 14
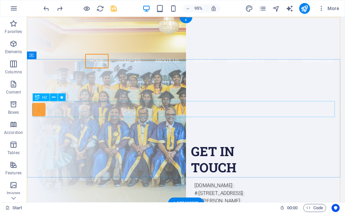
click at [78, 121] on div "Join our Elavero Training Institute" at bounding box center [194, 129] width 318 height 17
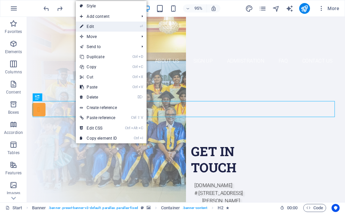
click at [98, 27] on link "⏎ Edit" at bounding box center [98, 27] width 45 height 10
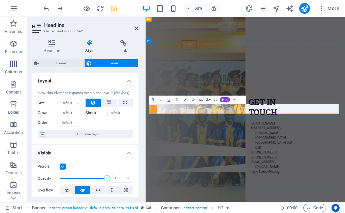
drag, startPoint x: 199, startPoint y: 176, endPoint x: 158, endPoint y: 174, distance: 41.5
click at [158, 138] on h2 "Join our Elavero Training Institute" at bounding box center [312, 129] width 318 height 17
drag, startPoint x: 157, startPoint y: 173, endPoint x: 456, endPoint y: 178, distance: 299.1
click at [345, 138] on h2 "Join our Elavero Training Institute" at bounding box center [312, 129] width 318 height 17
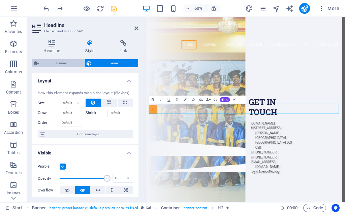
click at [61, 63] on span "Banner" at bounding box center [61, 63] width 41 height 8
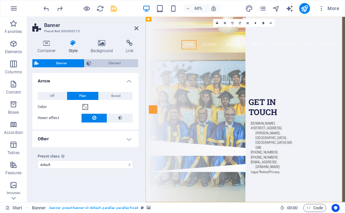
click at [104, 63] on span "Element" at bounding box center [114, 63] width 43 height 8
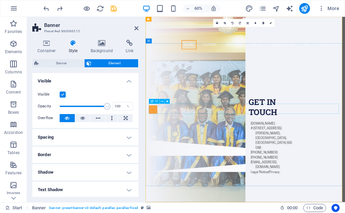
click at [197, 138] on div "Join our Elavero Training Institute" at bounding box center [312, 129] width 318 height 17
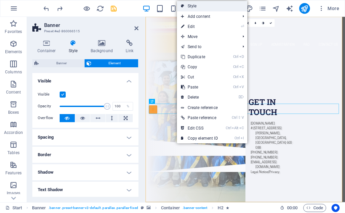
click at [199, 6] on link "Style" at bounding box center [212, 6] width 70 height 10
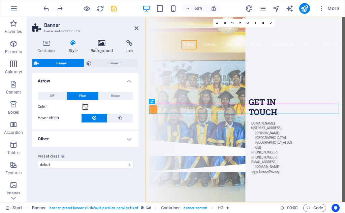
click at [99, 47] on h4 "Background" at bounding box center [103, 47] width 35 height 14
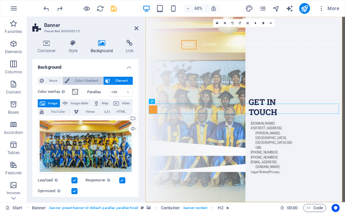
click at [82, 79] on span "Color / Gradient" at bounding box center [86, 81] width 30 height 8
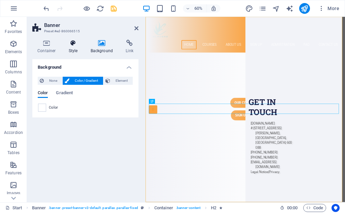
click at [75, 47] on h4 "Style" at bounding box center [75, 47] width 22 height 14
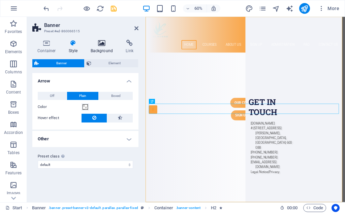
click at [98, 49] on h4 "Background" at bounding box center [103, 47] width 35 height 14
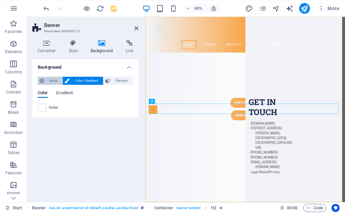
click at [56, 80] on span "None" at bounding box center [53, 81] width 14 height 8
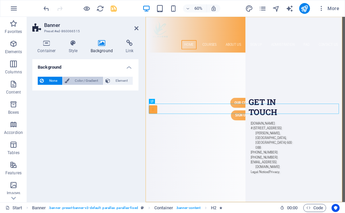
click at [84, 80] on span "Color / Gradient" at bounding box center [86, 81] width 30 height 8
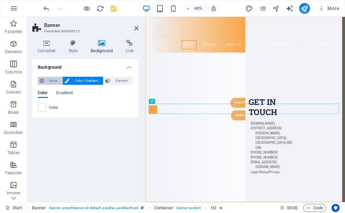
click at [55, 80] on span "None" at bounding box center [53, 81] width 14 height 8
click at [138, 31] on header "Banner Preset #ed-860066515" at bounding box center [85, 26] width 106 height 18
click at [138, 29] on icon at bounding box center [137, 28] width 4 height 5
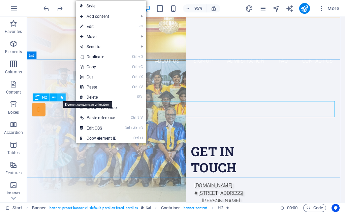
click at [64, 98] on button at bounding box center [62, 97] width 8 height 8
select select "fade"
select select "s"
select select "onload"
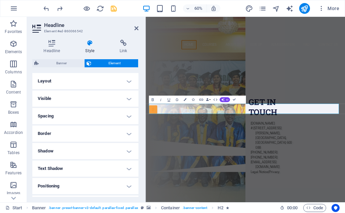
click at [84, 86] on h4 "Layout" at bounding box center [85, 81] width 106 height 16
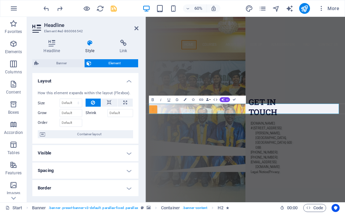
click at [129, 82] on h4 "Layout" at bounding box center [85, 79] width 106 height 12
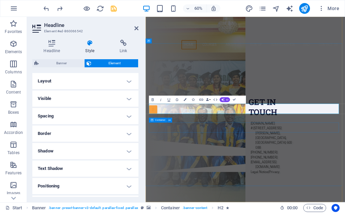
click at [209, 190] on div "Our Courses Sign up now" at bounding box center [312, 171] width 318 height 38
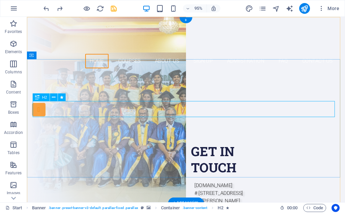
click at [159, 121] on div "Join our Elavero Training Institute" at bounding box center [194, 129] width 318 height 17
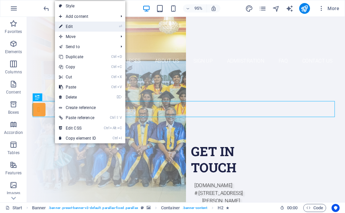
click at [74, 27] on link "⏎ Edit" at bounding box center [77, 27] width 45 height 10
select select "fade"
select select "s"
select select "onload"
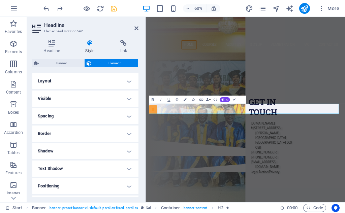
click at [90, 48] on h4 "Style" at bounding box center [91, 47] width 34 height 14
click at [103, 61] on span "Element" at bounding box center [114, 63] width 43 height 8
click at [115, 9] on icon "save" at bounding box center [114, 9] width 8 height 8
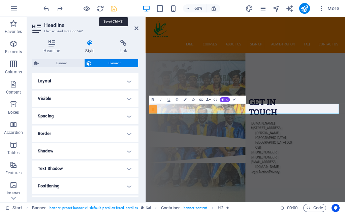
scroll to position [2212, 0]
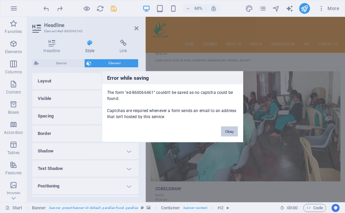
click at [235, 131] on button "Okay" at bounding box center [229, 131] width 17 height 10
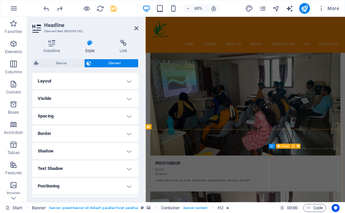
scroll to position [2060, 0]
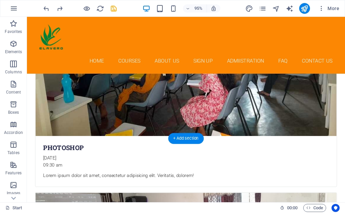
scroll to position [2054, 0]
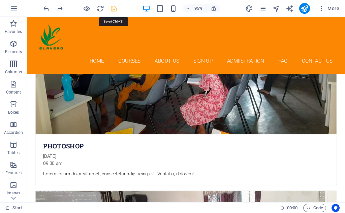
click at [114, 10] on icon "save" at bounding box center [114, 9] width 8 height 8
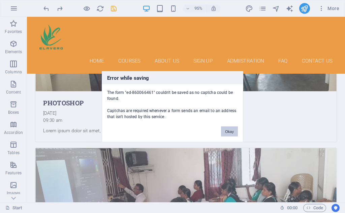
click at [229, 131] on button "Okay" at bounding box center [229, 131] width 17 height 10
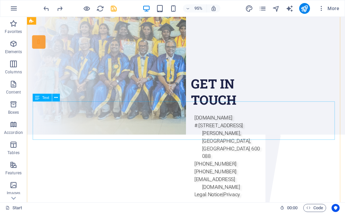
scroll to position [0, 0]
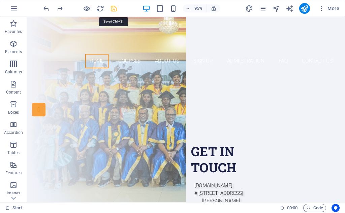
click at [116, 9] on icon "save" at bounding box center [114, 9] width 8 height 8
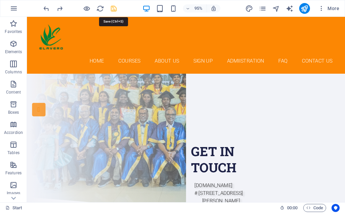
scroll to position [2099, 0]
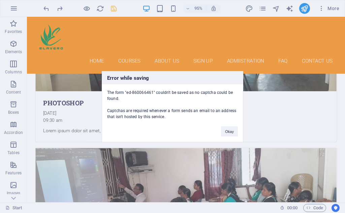
click at [116, 9] on div "Error while saving The form "ed-860066461" couldn't be saved as no captcha coul…" at bounding box center [172, 106] width 345 height 213
click at [229, 132] on button "Okay" at bounding box center [229, 131] width 17 height 10
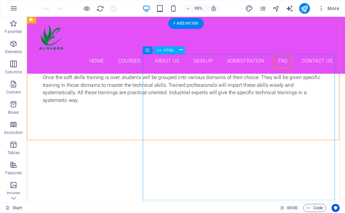
scroll to position [3234, 0]
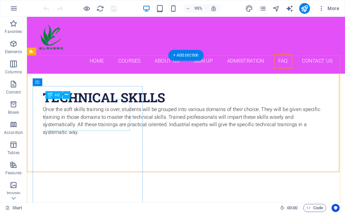
drag, startPoint x: 94, startPoint y: 134, endPoint x: 95, endPoint y: 130, distance: 3.8
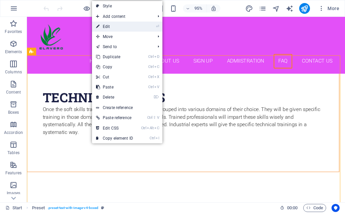
click at [110, 25] on link "⏎ Edit" at bounding box center [114, 27] width 45 height 10
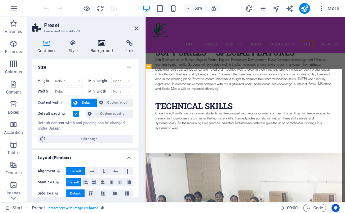
scroll to position [3300, 0]
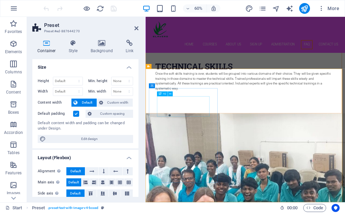
click at [165, 96] on div "H2" at bounding box center [162, 94] width 11 height 5
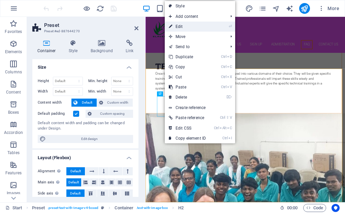
drag, startPoint x: 176, startPoint y: 25, endPoint x: 51, endPoint y: 15, distance: 125.9
click at [176, 25] on link "⏎ Edit" at bounding box center [187, 27] width 45 height 10
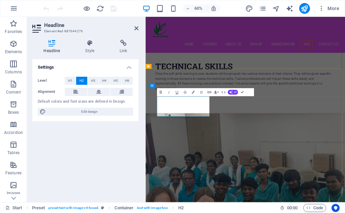
drag, startPoint x: 165, startPoint y: 156, endPoint x: 230, endPoint y: 169, distance: 66.9
drag, startPoint x: 167, startPoint y: 158, endPoint x: 243, endPoint y: 170, distance: 76.8
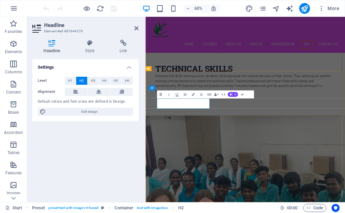
scroll to position [0, 2]
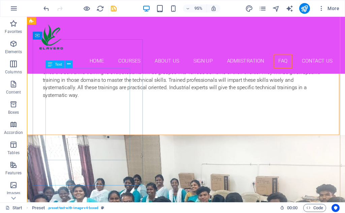
scroll to position [3264, 0]
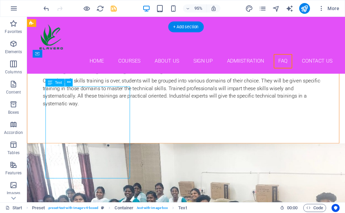
drag, startPoint x: 109, startPoint y: 119, endPoint x: 113, endPoint y: 137, distance: 17.6
drag, startPoint x: 106, startPoint y: 123, endPoint x: 106, endPoint y: 141, distance: 17.9
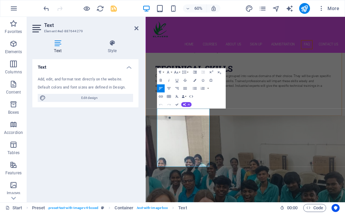
click at [87, 170] on div "Text Add, edit, and format text directly on the website. Default colors and fon…" at bounding box center [85, 128] width 106 height 138
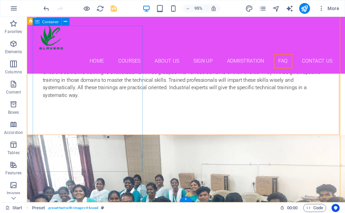
scroll to position [3264, 0]
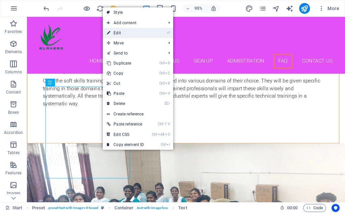
click at [121, 35] on link "⏎ Edit" at bounding box center [125, 33] width 45 height 10
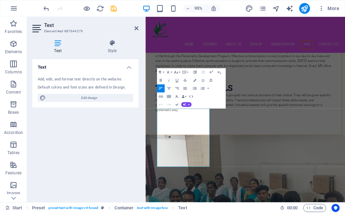
scroll to position [3296, 0]
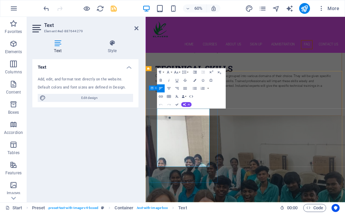
drag, startPoint x: 165, startPoint y: 175, endPoint x: 259, endPoint y: 272, distance: 135.2
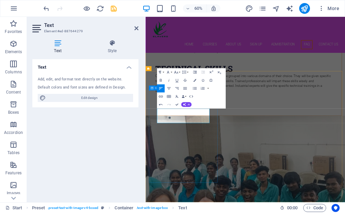
scroll to position [234, 2]
click at [163, 72] on button "Paragraph Format" at bounding box center [161, 72] width 8 height 8
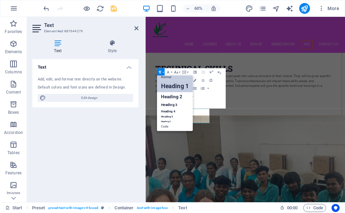
scroll to position [5, 0]
click at [167, 117] on link "Heading 5" at bounding box center [175, 117] width 36 height 5
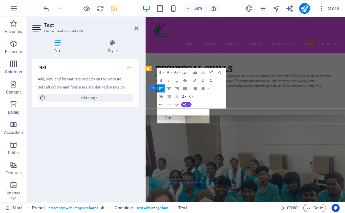
drag, startPoint x: 165, startPoint y: 175, endPoint x: 233, endPoint y: 188, distance: 68.8
click at [163, 71] on button "Paragraph Format" at bounding box center [161, 72] width 8 height 8
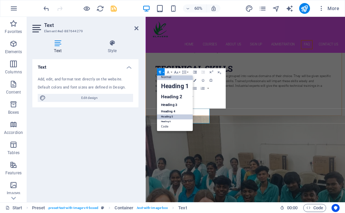
click at [166, 115] on link "Heading 5" at bounding box center [175, 117] width 36 height 5
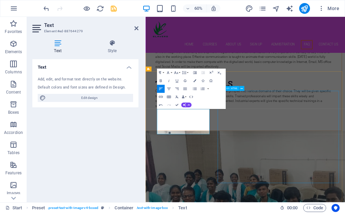
scroll to position [3262, 0]
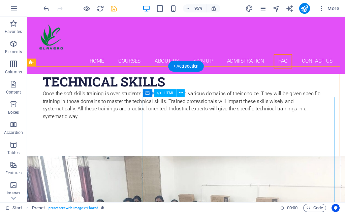
scroll to position [3251, 0]
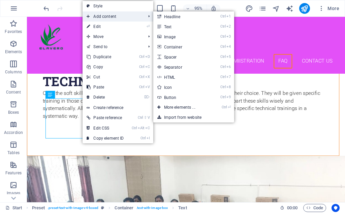
click at [103, 20] on span "Add content" at bounding box center [113, 16] width 60 height 10
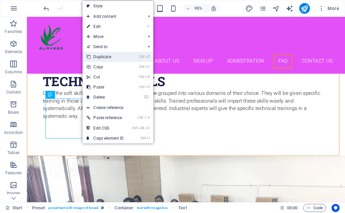
click at [104, 58] on link "Ctrl D Duplicate" at bounding box center [105, 57] width 45 height 10
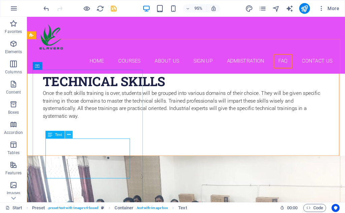
click at [67, 136] on icon at bounding box center [68, 134] width 3 height 7
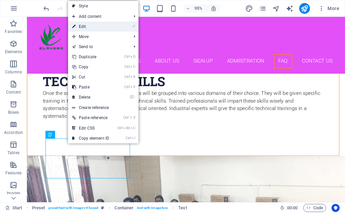
click at [83, 25] on link "⏎ Edit" at bounding box center [90, 27] width 45 height 10
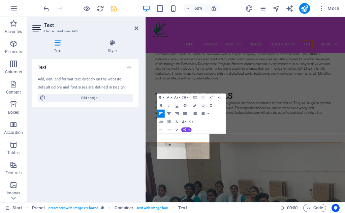
scroll to position [3296, 0]
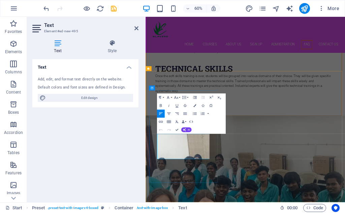
drag, startPoint x: 166, startPoint y: 218, endPoint x: 233, endPoint y: 252, distance: 75.4
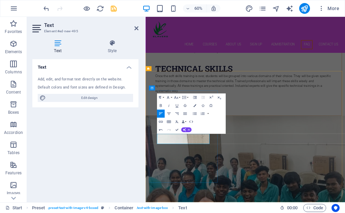
scroll to position [0, 2]
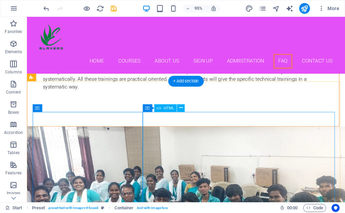
scroll to position [3285, 0]
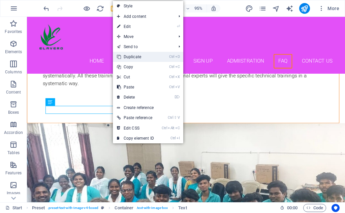
click at [132, 57] on link "Ctrl D Duplicate" at bounding box center [135, 57] width 45 height 10
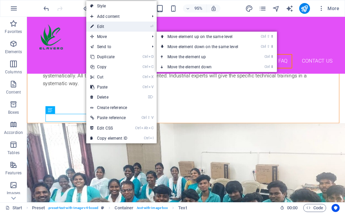
click at [105, 29] on link "⏎ Edit" at bounding box center [108, 27] width 45 height 10
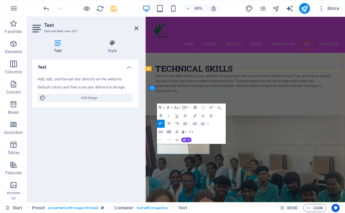
drag, startPoint x: 165, startPoint y: 235, endPoint x: 231, endPoint y: 244, distance: 67.4
click at [130, 136] on div "Text Add, edit, and format text directly on the website. Default colors and fon…" at bounding box center [85, 128] width 106 height 138
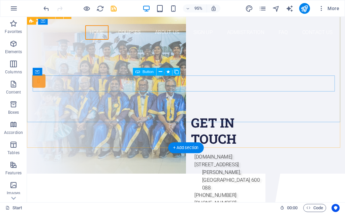
scroll to position [0, 0]
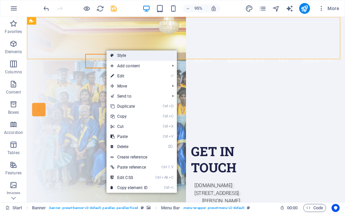
click at [131, 56] on link "Style" at bounding box center [142, 56] width 70 height 10
select select "px"
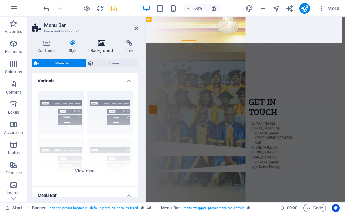
click at [106, 50] on h4 "Background" at bounding box center [103, 47] width 35 height 14
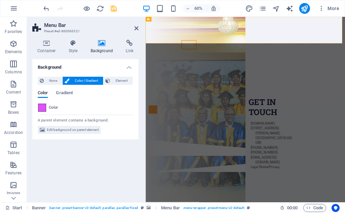
click at [42, 107] on span at bounding box center [41, 107] width 7 height 7
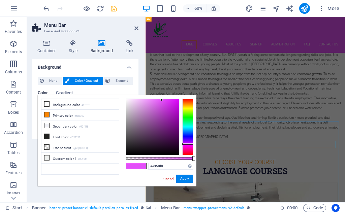
scroll to position [303, 0]
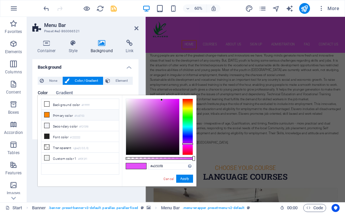
click at [80, 116] on small "#fc8703" at bounding box center [80, 116] width 10 height 5
type input "#fc8703"
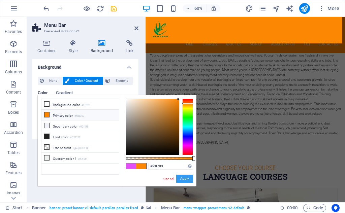
click at [181, 177] on button "Apply" at bounding box center [184, 179] width 17 height 8
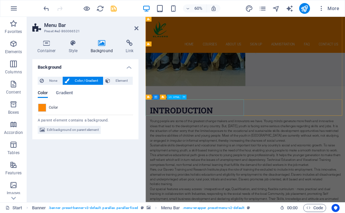
scroll to position [0, 0]
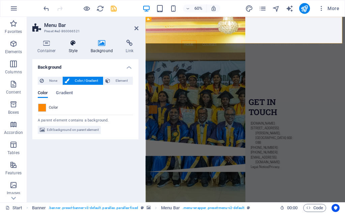
click at [78, 50] on h4 "Style" at bounding box center [75, 47] width 22 height 14
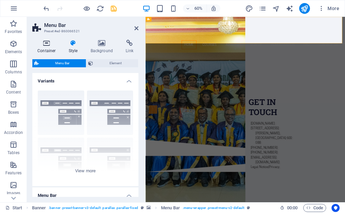
click at [45, 45] on icon at bounding box center [46, 43] width 29 height 7
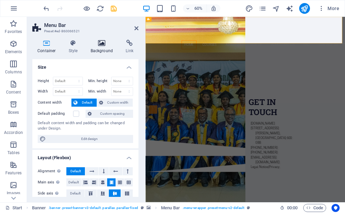
click at [99, 44] on icon at bounding box center [102, 43] width 33 height 7
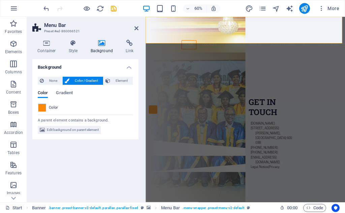
click at [132, 29] on header "Menu Bar Preset #ed-860066521" at bounding box center [85, 26] width 106 height 18
click at [137, 29] on icon at bounding box center [137, 28] width 4 height 5
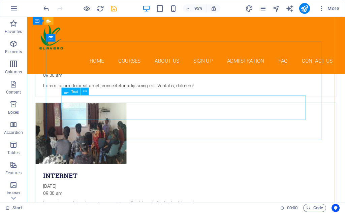
scroll to position [2387, 0]
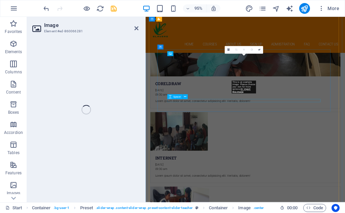
scroll to position [2500, 0]
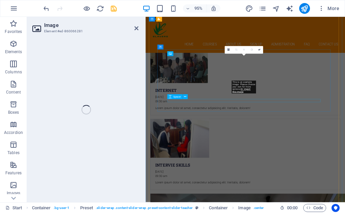
select select "px"
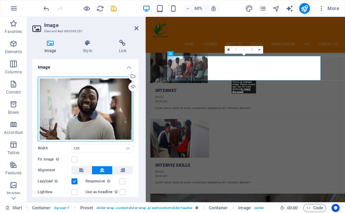
click at [104, 103] on div "Drag files here, click to choose files or select files from Files or our free s…" at bounding box center [85, 109] width 95 height 65
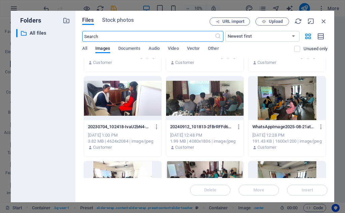
scroll to position [0, 0]
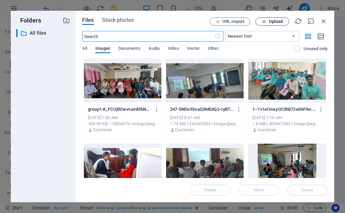
click at [271, 20] on span "Upload" at bounding box center [276, 22] width 14 height 4
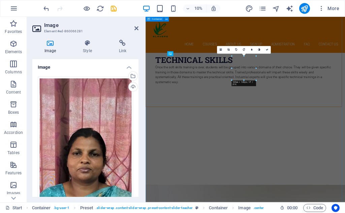
scroll to position [2500, 0]
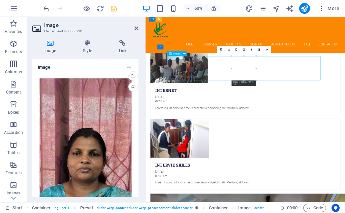
drag, startPoint x: 314, startPoint y: 96, endPoint x: 313, endPoint y: 103, distance: 6.8
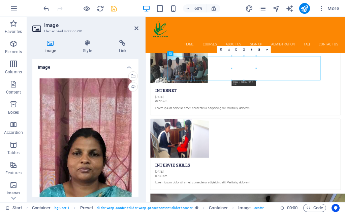
drag, startPoint x: 95, startPoint y: 137, endPoint x: 100, endPoint y: 120, distance: 17.3
click at [99, 121] on div "Drag files here, click to choose files or select files from Files or our free s…" at bounding box center [85, 181] width 95 height 208
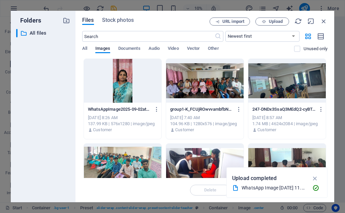
click at [319, 21] on div "URL import Upload" at bounding box center [269, 22] width 118 height 8
click at [323, 21] on icon "button" at bounding box center [323, 21] width 7 height 7
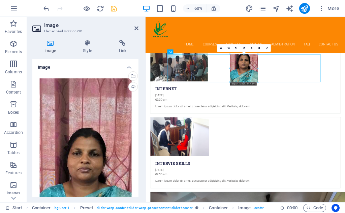
scroll to position [2503, 0]
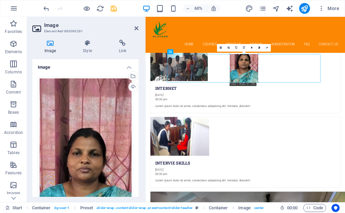
drag, startPoint x: 245, startPoint y: 80, endPoint x: 253, endPoint y: 87, distance: 10.5
type input "141"
click at [244, 52] on div "16:10 16:9 4:3 1:1 1:2 0" at bounding box center [244, 48] width 54 height 8
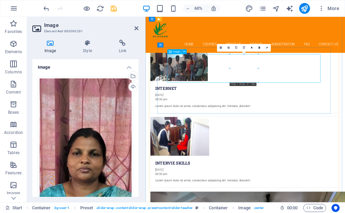
drag, startPoint x: 310, startPoint y: 95, endPoint x: 203, endPoint y: 114, distance: 108.5
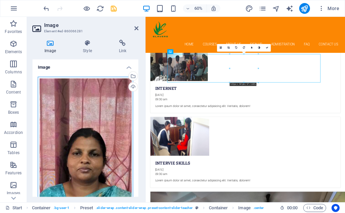
drag, startPoint x: 74, startPoint y: 121, endPoint x: 86, endPoint y: 99, distance: 25.2
click at [77, 100] on div "Drag files here, click to choose files or select files from Files or our free s…" at bounding box center [85, 181] width 95 height 208
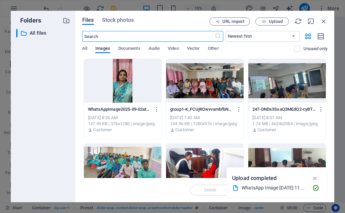
scroll to position [3317, 0]
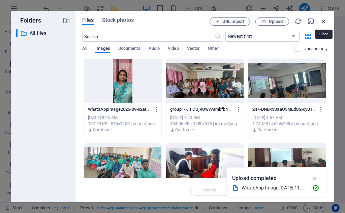
drag, startPoint x: 321, startPoint y: 19, endPoint x: 281, endPoint y: 7, distance: 41.7
click at [321, 19] on icon "button" at bounding box center [323, 21] width 7 height 7
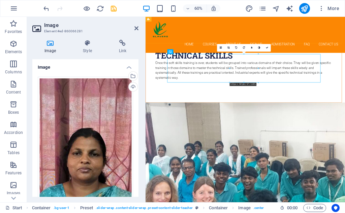
scroll to position [2503, 0]
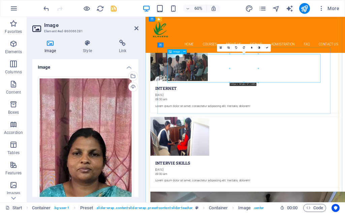
click at [230, 48] on link at bounding box center [229, 48] width 8 height 8
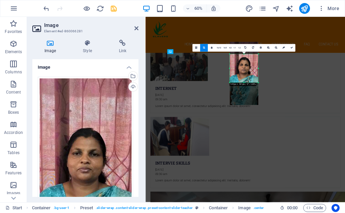
drag, startPoint x: 246, startPoint y: 66, endPoint x: 245, endPoint y: 63, distance: 3.4
click at [245, 63] on div at bounding box center [244, 73] width 29 height 63
click at [291, 47] on icon at bounding box center [291, 48] width 2 height 2
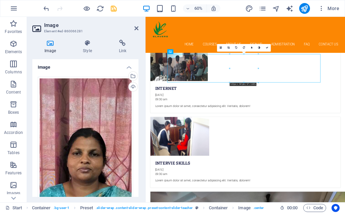
click at [258, 68] on div at bounding box center [258, 68] width 1 height 29
click at [228, 46] on link at bounding box center [229, 48] width 8 height 8
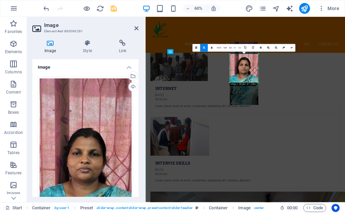
click at [260, 83] on div at bounding box center [244, 73] width 37 height 71
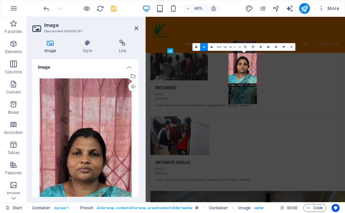
drag, startPoint x: 258, startPoint y: 84, endPoint x: 262, endPoint y: 86, distance: 5.4
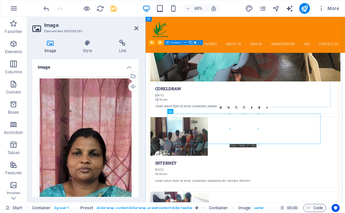
scroll to position [2370, 0]
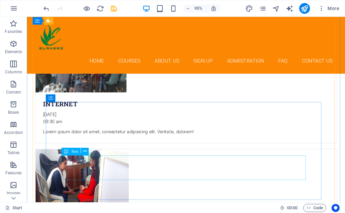
scroll to position [2403, 0]
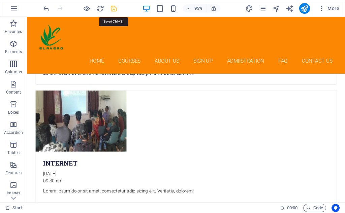
click at [116, 9] on icon "save" at bounding box center [114, 9] width 8 height 8
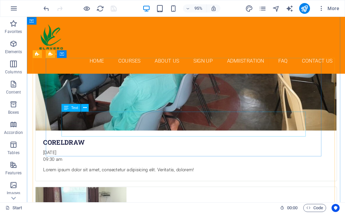
scroll to position [2302, 0]
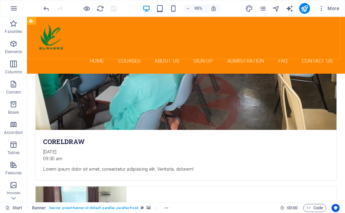
click at [225, 48] on div "Home Courses About Us Sign up Admiistration FAQ Contact Us" at bounding box center [194, 47] width 335 height 60
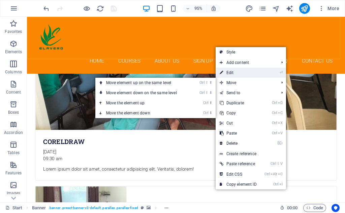
click at [227, 79] on span "Move" at bounding box center [246, 83] width 60 height 10
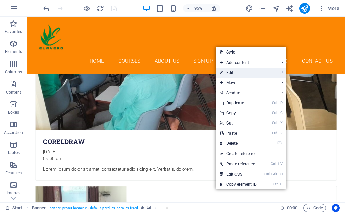
click at [228, 73] on link "⏎ Edit" at bounding box center [238, 73] width 45 height 10
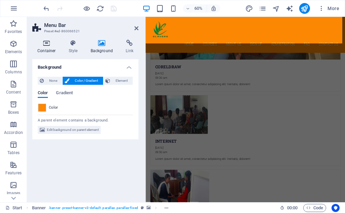
click at [56, 50] on h4 "Container" at bounding box center [47, 47] width 31 height 14
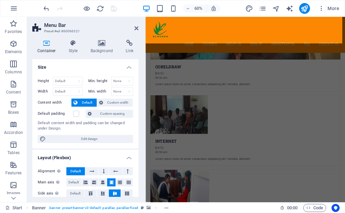
click at [99, 82] on label "Min. height" at bounding box center [99, 81] width 23 height 4
click at [76, 82] on select "Default px rem % vh vw" at bounding box center [67, 81] width 29 height 8
select select "px"
click at [72, 77] on select "Default px rem % vh vw" at bounding box center [67, 81] width 29 height 8
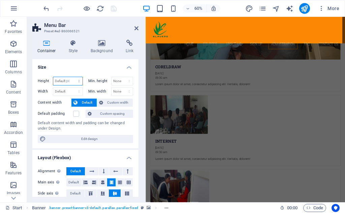
type input "132"
click at [77, 83] on select "Default px rem % vh vw" at bounding box center [77, 81] width 9 height 8
select select "rem"
click at [73, 77] on select "Default px rem % vh vw" at bounding box center [77, 81] width 9 height 8
type input "8.25"
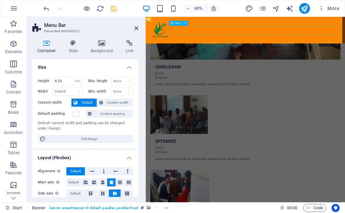
click at [230, 56] on nav "Home Courses About Us Sign up Admiistration FAQ Contact Us" at bounding box center [312, 63] width 318 height 15
click at [204, 55] on div "Home Courses About Us Sign up Admiistration FAQ Contact Us" at bounding box center [312, 39] width 333 height 45
click at [79, 81] on select "Default px rem % vh vw" at bounding box center [77, 81] width 9 height 8
select select "%"
click at [73, 77] on select "Default px rem % vh vw" at bounding box center [77, 81] width 9 height 8
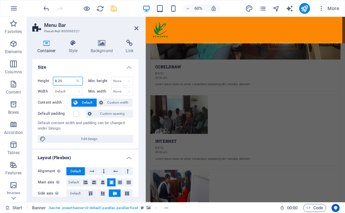
type input "100"
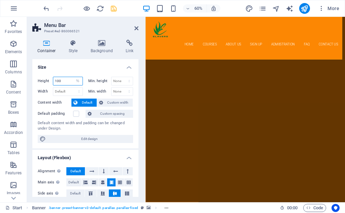
scroll to position [2567, 0]
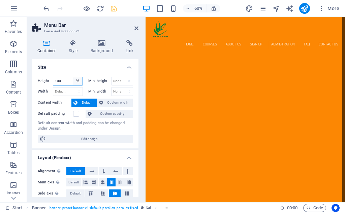
click at [77, 80] on select "Default px rem % vh vw" at bounding box center [77, 81] width 9 height 8
select select "rem"
click at [73, 77] on select "Default px rem % vh vw" at bounding box center [77, 81] width 9 height 8
type input "57.375"
click at [77, 81] on select "Default px rem % vh vw" at bounding box center [77, 81] width 9 height 8
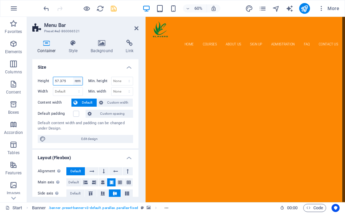
select select "px"
click at [73, 77] on select "Default px rem % vh vw" at bounding box center [77, 81] width 9 height 8
type input "918"
click at [78, 80] on select "Default px rem % vh vw" at bounding box center [77, 81] width 9 height 8
select select "default"
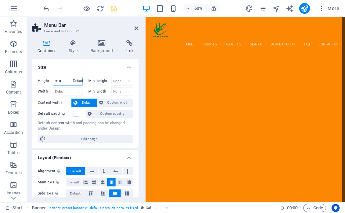
click at [73, 77] on select "Default px rem % vh vw" at bounding box center [77, 81] width 9 height 8
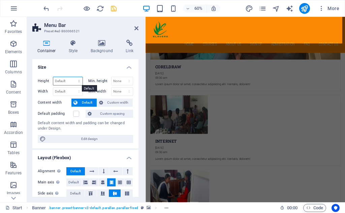
drag, startPoint x: 78, startPoint y: 81, endPoint x: 69, endPoint y: 81, distance: 8.8
click at [69, 81] on select "Default px rem % vh vw" at bounding box center [67, 81] width 29 height 8
select select "px"
click at [72, 77] on select "Default px rem % vh vw" at bounding box center [67, 81] width 29 height 8
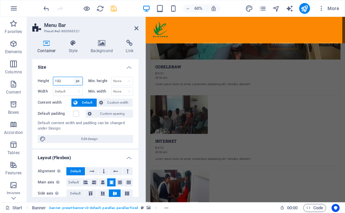
click at [77, 82] on select "Default px rem % vh vw" at bounding box center [77, 81] width 9 height 8
click at [65, 82] on input "132" at bounding box center [67, 81] width 29 height 8
type input "1"
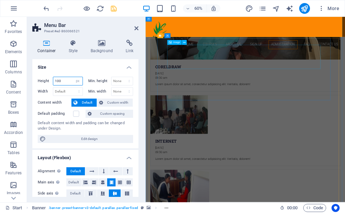
type input "100"
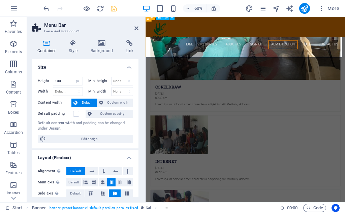
scroll to position [2449, 0]
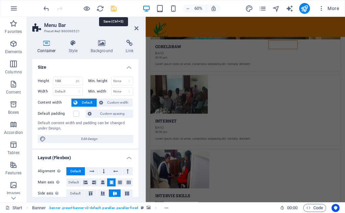
click at [114, 9] on icon "save" at bounding box center [114, 9] width 8 height 8
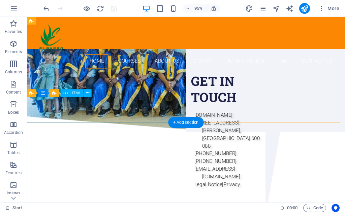
scroll to position [0, 0]
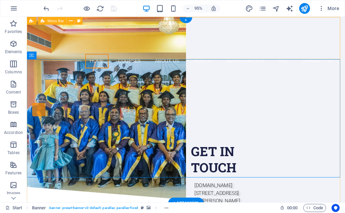
click at [107, 51] on div "Home Courses About Us Sign up Admiistration FAQ Contact Us" at bounding box center [194, 34] width 335 height 34
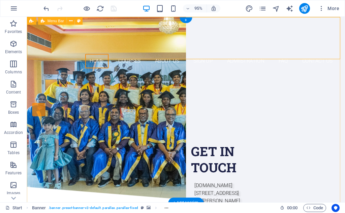
click at [112, 51] on div "Home Courses About Us Sign up Admiistration FAQ Contact Us" at bounding box center [194, 34] width 335 height 34
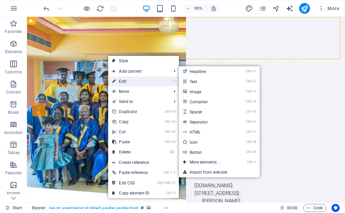
click at [119, 81] on link "⏎ Edit" at bounding box center [130, 82] width 45 height 10
select select "px"
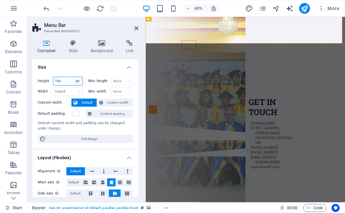
click at [73, 81] on select "Default px rem % vh vw" at bounding box center [77, 81] width 9 height 8
click at [63, 80] on input "100" at bounding box center [67, 81] width 29 height 8
type input "1"
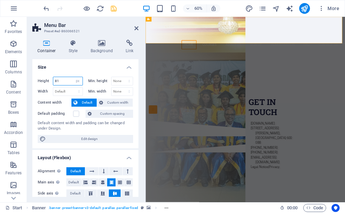
type input "81"
click at [77, 76] on div "Height 81 Default px rem % vh vw Min. height None px rem % vh vw Width Default …" at bounding box center [85, 109] width 106 height 77
click at [79, 82] on select "Default px rem % vh vw" at bounding box center [77, 81] width 9 height 8
select select "rem"
click at [73, 77] on select "Default px rem % vh vw" at bounding box center [77, 81] width 9 height 8
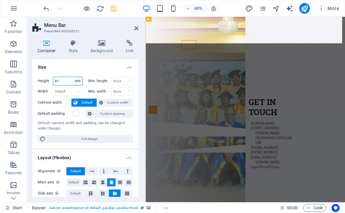
type input "8.25"
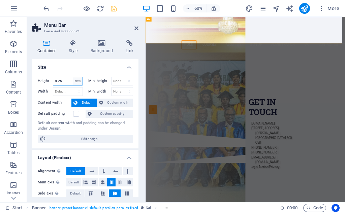
click at [78, 80] on select "Default px rem % vh vw" at bounding box center [77, 81] width 9 height 8
select select "px"
click at [73, 77] on select "Default px rem % vh vw" at bounding box center [77, 81] width 9 height 8
type input "132"
click at [77, 79] on select "Default px rem % vh vw" at bounding box center [77, 81] width 9 height 8
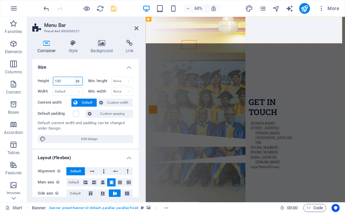
select select "%"
click at [73, 77] on select "Default px rem % vh vw" at bounding box center [77, 81] width 9 height 8
type input "100"
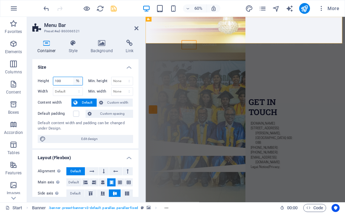
click at [77, 80] on select "Default px rem % vh vw" at bounding box center [77, 81] width 9 height 8
select select "vh"
click at [73, 77] on select "Default px rem % vh vw" at bounding box center [77, 81] width 9 height 8
type input "14.4"
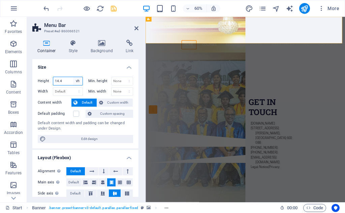
click at [77, 78] on select "Default px rem % vh vw" at bounding box center [77, 81] width 9 height 8
select select "vw"
click at [73, 77] on select "Default px rem % vh vw" at bounding box center [77, 81] width 9 height 8
type input "13.6"
click at [79, 81] on select "Default px rem % vh vw" at bounding box center [77, 81] width 9 height 8
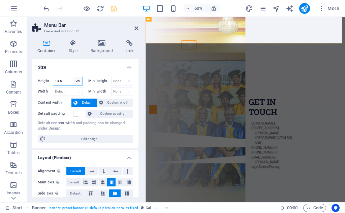
select select "px"
click at [73, 77] on select "Default px rem % vh vw" at bounding box center [77, 81] width 9 height 8
type input "132"
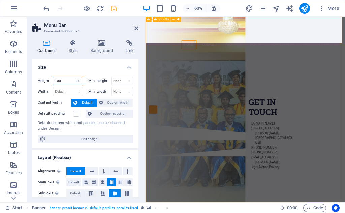
type input "100"
click at [182, 39] on div at bounding box center [312, 39] width 318 height 34
click at [217, 51] on div "Home Courses About Us Sign up Admiistration FAQ Contact Us" at bounding box center [312, 34] width 333 height 34
click at [158, 132] on div "Are you LOOKING FOR A GOOD CARRIER? Join our Elavero Training Institute APPROVE…" at bounding box center [312, 124] width 333 height 146
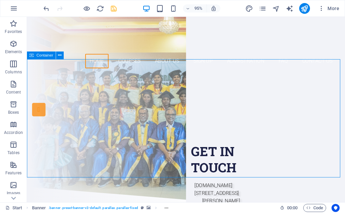
click at [178, 84] on div "Are you LOOKING FOR A GOOD CARRIER? Join our Elavero Training Institute APPROVE…" at bounding box center [194, 124] width 335 height 146
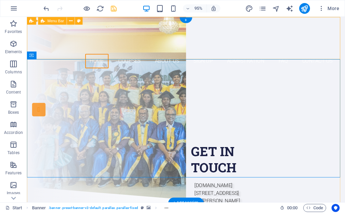
click at [200, 51] on div "Home Courses About Us Sign up Admiistration FAQ Contact Us" at bounding box center [194, 34] width 335 height 34
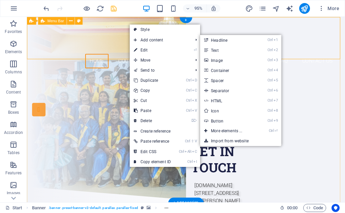
click at [97, 21] on div "Home Courses About Us Sign up Admiistration FAQ Contact Us" at bounding box center [194, 34] width 335 height 34
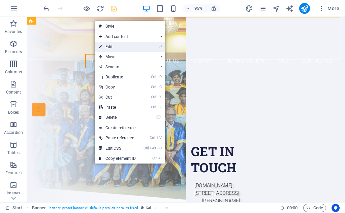
click at [103, 44] on link "⏎ Edit" at bounding box center [117, 47] width 45 height 10
select select "px"
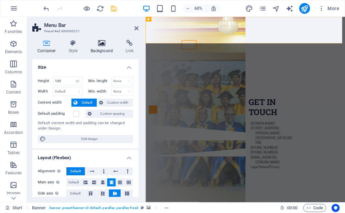
click at [97, 52] on h4 "Background" at bounding box center [103, 47] width 35 height 14
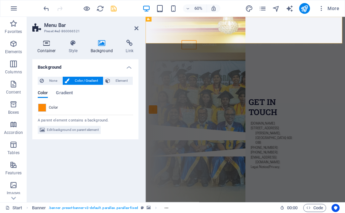
click at [47, 48] on h4 "Container" at bounding box center [47, 47] width 31 height 14
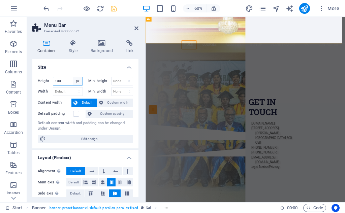
click at [78, 78] on select "Default px rem % vh vw" at bounding box center [77, 81] width 9 height 8
click at [78, 83] on select "Default px rem % vh vw" at bounding box center [77, 81] width 9 height 8
click at [119, 81] on select "None px rem % vh vw" at bounding box center [123, 81] width 22 height 8
select select "px"
click at [122, 77] on select "None px rem % vh vw" at bounding box center [123, 81] width 22 height 8
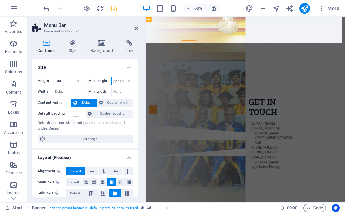
type input "0"
click at [128, 82] on select "None px rem % vh vw" at bounding box center [127, 81] width 9 height 8
click at [117, 82] on input "0" at bounding box center [123, 81] width 22 height 8
type input "8"
click at [77, 84] on select "Default px rem % vh vw" at bounding box center [77, 81] width 9 height 8
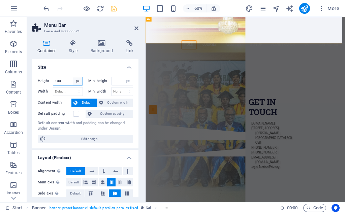
select select "default"
click at [73, 77] on select "Default px rem % vh vw" at bounding box center [77, 81] width 9 height 8
select select "DISABLED_OPTION_VALUE"
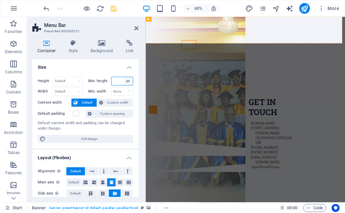
click at [129, 81] on select "None px rem % vh vw" at bounding box center [127, 81] width 9 height 8
click at [123, 77] on select "None px rem % vh vw" at bounding box center [127, 81] width 9 height 8
select select "DISABLED_OPTION_VALUE"
drag, startPoint x: 97, startPoint y: 68, endPoint x: 65, endPoint y: 57, distance: 34.1
click at [65, 57] on div "Container Style Background Link Size Height Default px rem % vh vw Min. height …" at bounding box center [85, 118] width 106 height 157
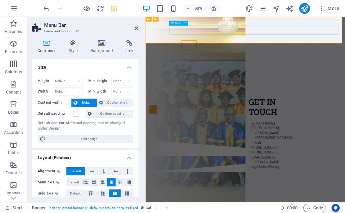
click at [185, 56] on nav "Home Courses About Us Sign up Admiistration FAQ Contact Us" at bounding box center [312, 63] width 318 height 15
click at [243, 20] on div "Home Courses About Us Sign up Admiistration FAQ Contact Us" at bounding box center [312, 47] width 333 height 60
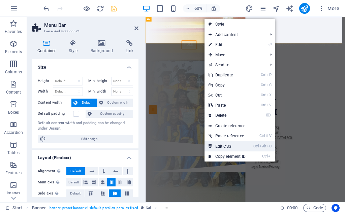
click at [215, 145] on link "Ctrl Alt C Edit CSS" at bounding box center [227, 147] width 45 height 10
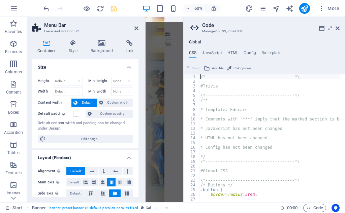
type textarea "@include menu-v2("
click at [337, 26] on icon at bounding box center [338, 28] width 4 height 5
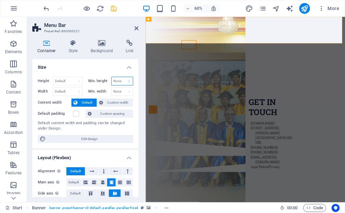
click at [125, 79] on select "None px rem % vh vw" at bounding box center [123, 81] width 22 height 8
click at [112, 77] on select "None px rem % vh vw" at bounding box center [123, 81] width 22 height 8
click at [127, 81] on select "None px rem % vh vw" at bounding box center [123, 81] width 22 height 8
click at [112, 77] on select "None px rem % vh vw" at bounding box center [123, 81] width 22 height 8
select select "DISABLED_OPTION_VALUE"
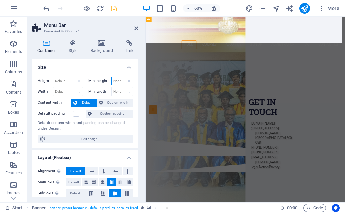
click at [118, 79] on select "None px rem % vh vw" at bounding box center [123, 81] width 22 height 8
click at [256, 149] on div "Are you LOOKING FOR A GOOD CARRIER? Join our Elavero Training Institute APPROVE…" at bounding box center [312, 150] width 333 height 146
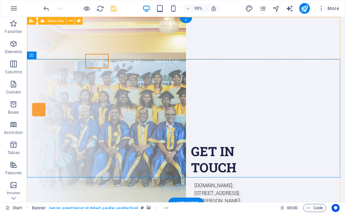
click at [180, 51] on div "Home Courses About Us Sign up Admiistration FAQ Contact Us" at bounding box center [194, 47] width 335 height 60
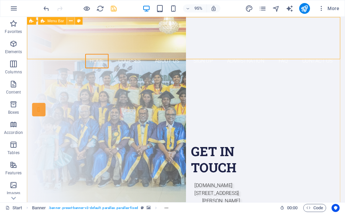
click at [71, 22] on icon at bounding box center [70, 20] width 3 height 7
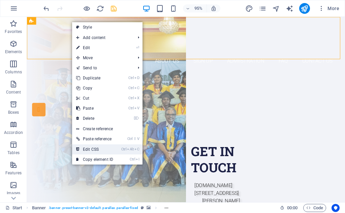
click at [97, 151] on link "Ctrl Alt C Edit CSS" at bounding box center [94, 150] width 45 height 10
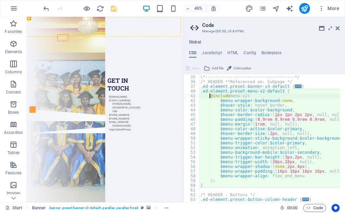
scroll to position [140, 0]
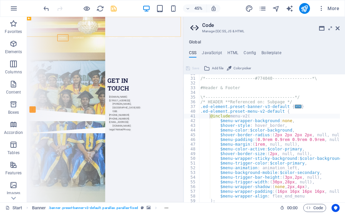
click at [230, 50] on div "Global CSS JavaScript HTML Config Boilerplate @include menu-v2( 30 31 32 33 34 …" at bounding box center [265, 121] width 162 height 163
click at [231, 52] on h4 "HTML" at bounding box center [233, 54] width 11 height 7
type textarea "<a href="#main-content" class="wv-link-content button">Skip to main content</a>"
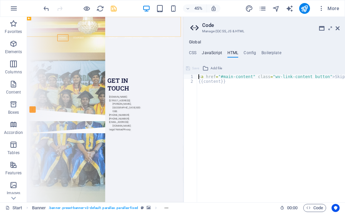
click at [213, 53] on h4 "JavaScript" at bounding box center [212, 54] width 20 height 7
type textarea "/* JS for preset "Menu V2" */"
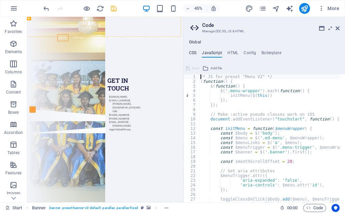
click at [193, 53] on h4 "CSS" at bounding box center [192, 54] width 7 height 7
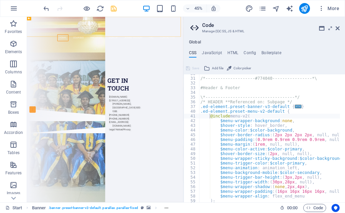
click at [193, 53] on h4 "CSS" at bounding box center [192, 54] width 7 height 7
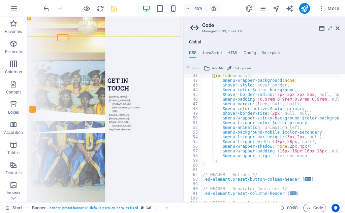
scroll to position [0, 21]
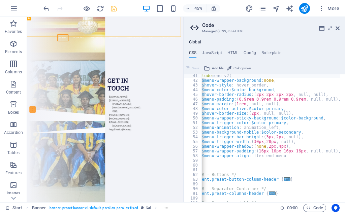
click at [258, 152] on div "@include menu-v2 ( $menu-wrapper-background : none , $hover-style : hover_borde…" at bounding box center [282, 140] width 203 height 133
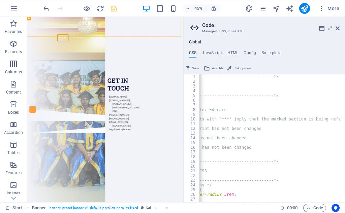
scroll to position [0, 0]
type textarea "$menu-wrapper-padding: (10px 10px 10px 10px, null, null),"
click at [321, 29] on icon at bounding box center [321, 28] width 5 height 5
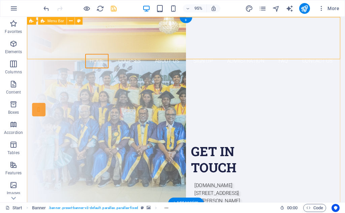
click at [236, 50] on div "Home Courses About Us Sign up Admiistration FAQ Contact Us" at bounding box center [194, 47] width 335 height 60
click at [231, 49] on div "Home Courses About Us Sign up Admiistration FAQ Contact Us" at bounding box center [194, 47] width 335 height 60
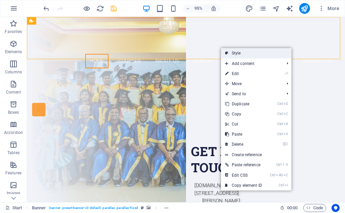
click at [235, 54] on link "Style" at bounding box center [256, 53] width 70 height 10
select select "px"
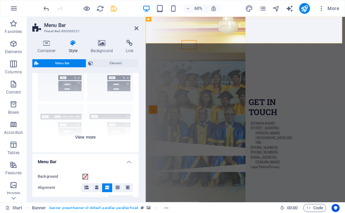
scroll to position [101, 0]
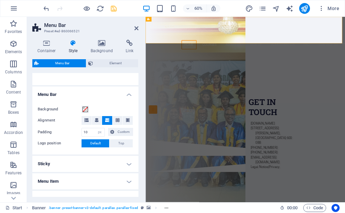
click at [70, 112] on label "Background" at bounding box center [60, 110] width 44 height 8
click at [82, 112] on button "Background" at bounding box center [85, 109] width 7 height 7
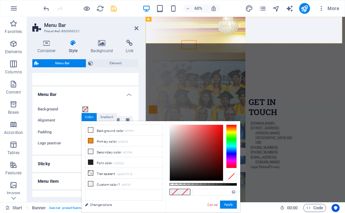
click at [50, 136] on label "Padding" at bounding box center [60, 132] width 44 height 8
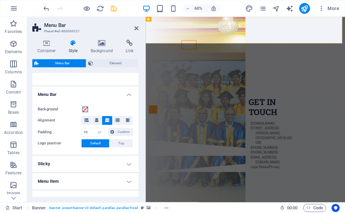
click at [50, 132] on label "Padding" at bounding box center [60, 132] width 44 height 8
click at [86, 132] on input "10" at bounding box center [93, 132] width 23 height 8
click at [87, 132] on input "10" at bounding box center [93, 132] width 23 height 8
type input "1"
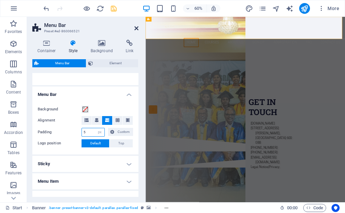
type input "5"
click at [137, 28] on icon at bounding box center [137, 28] width 4 height 5
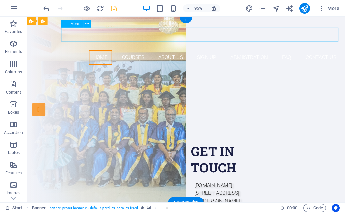
click at [122, 52] on nav "Home Courses About Us Sign up Admiistration FAQ Contact Us" at bounding box center [195, 59] width 326 height 15
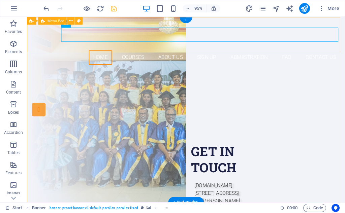
click at [112, 19] on div "Home Courses About Us Sign up Admiistration FAQ Contact Us" at bounding box center [194, 43] width 335 height 52
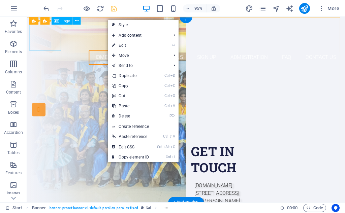
click at [43, 36] on div at bounding box center [195, 36] width 326 height 34
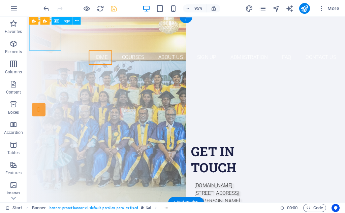
click at [51, 45] on div at bounding box center [195, 36] width 326 height 34
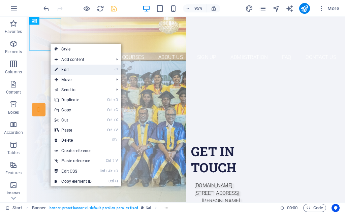
click at [66, 72] on link "⏎ Edit" at bounding box center [73, 70] width 45 height 10
select select "px"
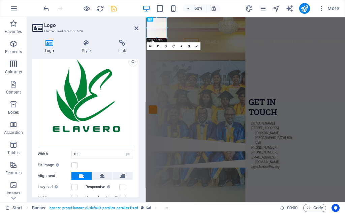
scroll to position [72, 0]
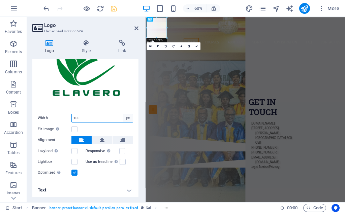
click at [126, 117] on select "Default auto px rem % em vh vw" at bounding box center [127, 118] width 9 height 8
click at [81, 114] on input "100" at bounding box center [102, 118] width 61 height 8
type input "1"
click at [80, 121] on div "Image Text Drag files here, click to choose files or select files from Files or…" at bounding box center [85, 90] width 106 height 183
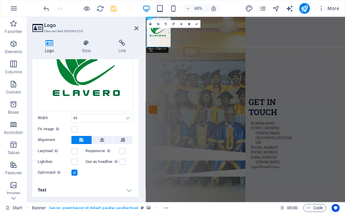
drag, startPoint x: 167, startPoint y: 38, endPoint x: 46, endPoint y: 25, distance: 121.8
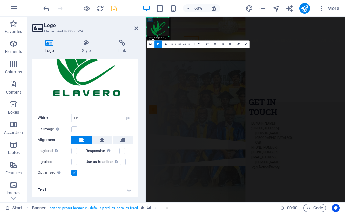
drag, startPoint x: 171, startPoint y: 41, endPoint x: 168, endPoint y: 32, distance: 9.9
click at [168, 32] on div "180 170 160 150 140 130 120 110 100 90 80 70 60 50 40 30 20 10 0 -10 -20 -30 -4…" at bounding box center [158, 27] width 22 height 19
type input "110"
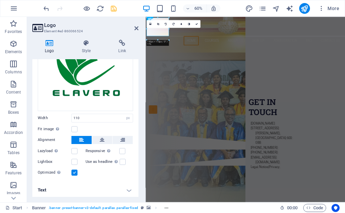
click at [137, 25] on h2 "Logo" at bounding box center [91, 25] width 94 height 6
click at [196, 23] on icon at bounding box center [197, 24] width 2 height 2
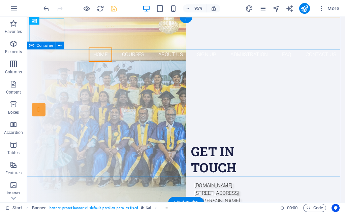
click at [125, 82] on div "Are you LOOKING FOR A GOOD CARRIER? Join our Elavero Training Institute APPROVE…" at bounding box center [194, 139] width 335 height 146
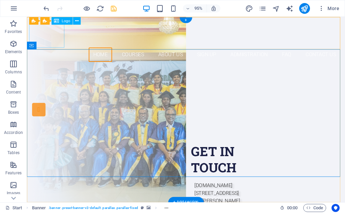
click at [56, 35] on div at bounding box center [195, 34] width 326 height 31
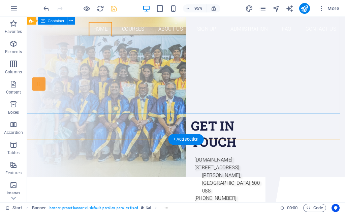
scroll to position [0, 0]
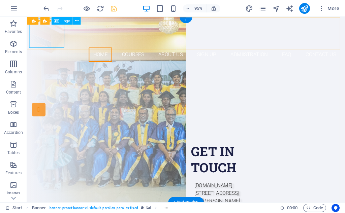
click at [52, 35] on div at bounding box center [195, 34] width 326 height 31
click at [68, 22] on span "Logo" at bounding box center [66, 21] width 8 height 4
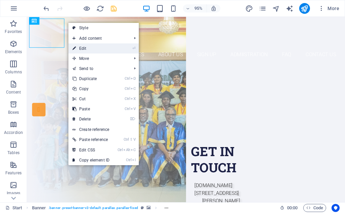
click at [82, 46] on link "⏎ Edit" at bounding box center [90, 48] width 45 height 10
select select "px"
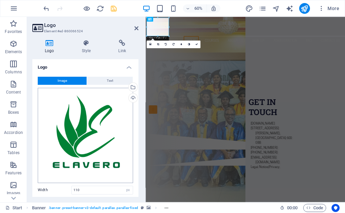
scroll to position [67, 0]
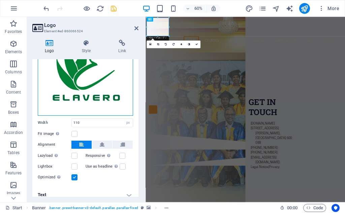
click at [86, 94] on div "Drag files here, click to choose files or select files from Files or our free s…" at bounding box center [85, 68] width 95 height 95
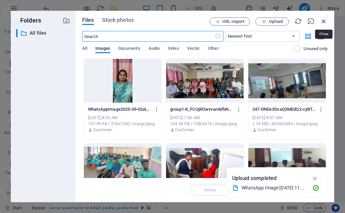
click at [322, 19] on icon "button" at bounding box center [323, 21] width 7 height 7
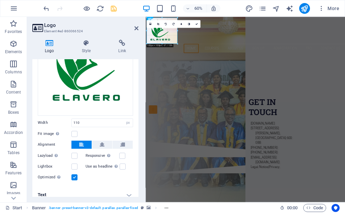
drag, startPoint x: 168, startPoint y: 36, endPoint x: 40, endPoint y: 51, distance: 129.0
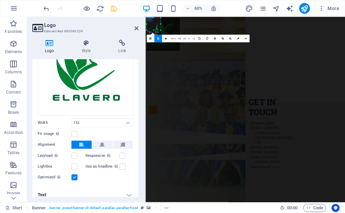
drag, startPoint x: 178, startPoint y: 43, endPoint x: 150, endPoint y: 21, distance: 35.3
click at [150, 21] on div "180 170 160 150 140 130 120 110 100 90 80 70 60 50 40 30 20 10 0 -10 -20 -30 -4…" at bounding box center [154, 24] width 14 height 12
type input "69"
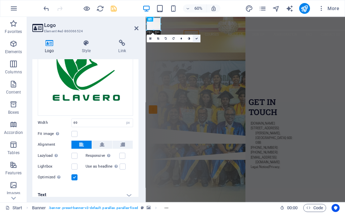
click at [196, 37] on icon at bounding box center [197, 38] width 2 height 2
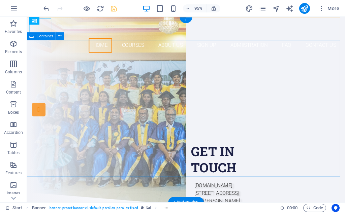
click at [70, 63] on div "Are you LOOKING FOR A GOOD CARRIER? Join our Elavero Training Institute APPROVE…" at bounding box center [194, 129] width 335 height 146
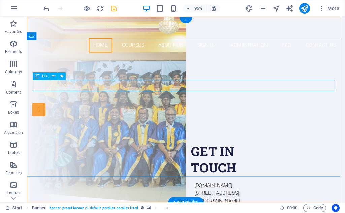
click at [163, 89] on div "Are you LOOKING FOR A GOOD CARRIER?" at bounding box center [194, 95] width 318 height 12
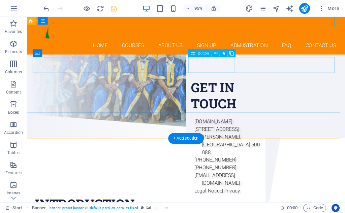
scroll to position [0, 0]
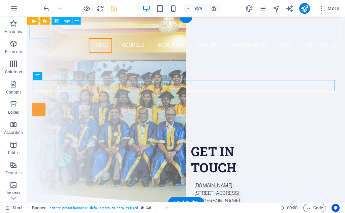
click at [42, 33] on div at bounding box center [195, 29] width 326 height 21
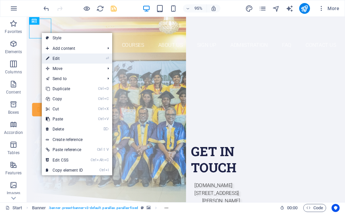
click at [59, 58] on link "⏎ Edit" at bounding box center [64, 59] width 45 height 10
select select "px"
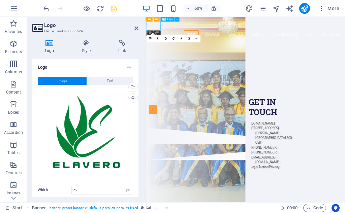
drag, startPoint x: 164, startPoint y: 33, endPoint x: 161, endPoint y: 24, distance: 9.8
click at [161, 24] on div at bounding box center [312, 29] width 326 height 21
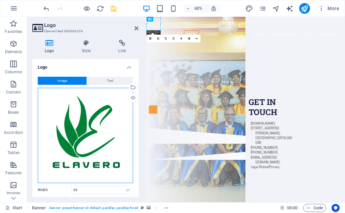
drag, startPoint x: 89, startPoint y: 121, endPoint x: 86, endPoint y: 107, distance: 14.5
click at [86, 107] on div "Drag files here, click to choose files or select files from Files or our free s…" at bounding box center [85, 135] width 95 height 95
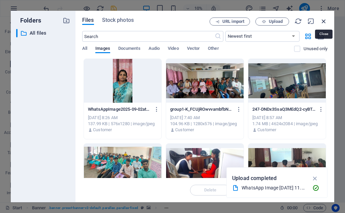
click at [322, 19] on icon "button" at bounding box center [323, 21] width 7 height 7
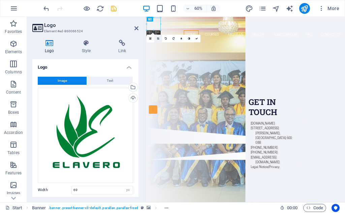
click at [157, 38] on icon at bounding box center [158, 38] width 2 height 2
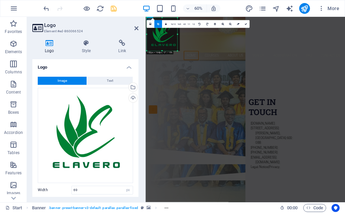
drag, startPoint x: 160, startPoint y: 31, endPoint x: 188, endPoint y: 64, distance: 43.6
click at [188, 64] on div "H3 Banner Container H2 Spacer H4 Container Container Preset HTML Preset Contain…" at bounding box center [246, 110] width 200 height 186
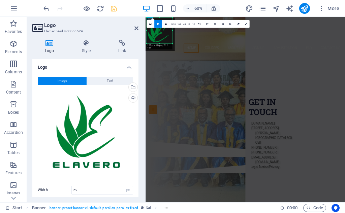
drag, startPoint x: 148, startPoint y: 52, endPoint x: 156, endPoint y: 39, distance: 14.8
click at [156, 39] on div "180 170 160 150 140 130 120 110 100 90 80 70 60 50 40 30 20 10 0 -10 -20 -30 -4…" at bounding box center [160, 31] width 26 height 26
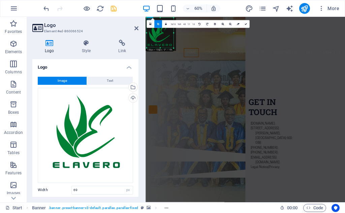
drag, startPoint x: 147, startPoint y: 44, endPoint x: 145, endPoint y: 51, distance: 7.7
click at [145, 51] on div "Logo Element #ed-860066524 Logo Style Link Logo Image Text Drag files here, cli…" at bounding box center [186, 110] width 318 height 186
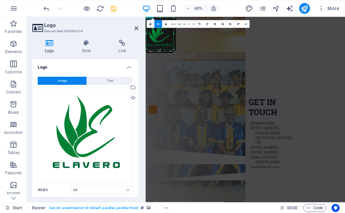
click at [148, 50] on div "180 170 160 150 140 130 120 110 100 90 80 70 60 50 40 30 20 10 0 -10 -20 -30 -4…" at bounding box center [160, 34] width 27 height 32
drag, startPoint x: 174, startPoint y: 52, endPoint x: 179, endPoint y: 51, distance: 4.9
click at [176, 51] on div "180 170 160 150 140 130 120 110 100 90 80 70 60 50 40 30 20 10 0 -10 -20 -30 -4…" at bounding box center [161, 34] width 29 height 33
type input "145"
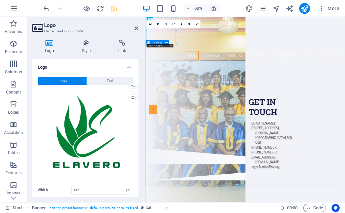
click at [238, 91] on div "Are you LOOKING FOR A GOOD CARRIER? Join our Elavero Training Institute APPROVE…" at bounding box center [312, 164] width 333 height 146
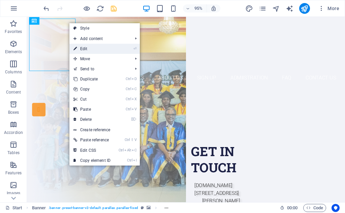
click at [94, 48] on link "⏎ Edit" at bounding box center [91, 49] width 45 height 10
select select "px"
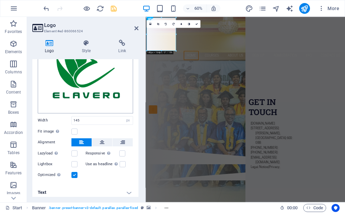
scroll to position [72, 0]
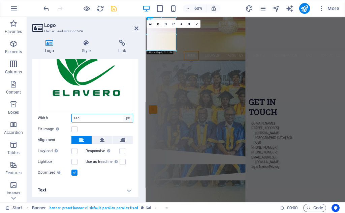
click at [128, 117] on select "Default auto px rem % em vh vw" at bounding box center [127, 118] width 9 height 8
click at [82, 117] on input "145" at bounding box center [102, 118] width 61 height 8
type input "1"
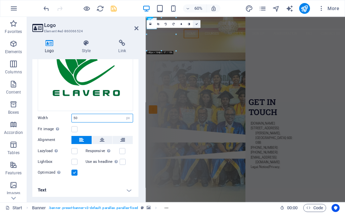
type input "50"
click at [197, 24] on icon at bounding box center [197, 24] width 2 height 2
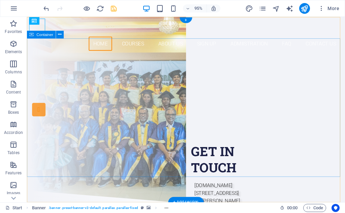
click at [125, 63] on div "Are you LOOKING FOR A GOOD CARRIER? Join our Elavero Training Institute APPROVE…" at bounding box center [194, 127] width 335 height 146
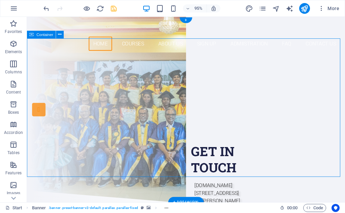
click at [209, 76] on div "Are you LOOKING FOR A GOOD CARRIER? Join our Elavero Training Institute APPROVE…" at bounding box center [194, 127] width 335 height 146
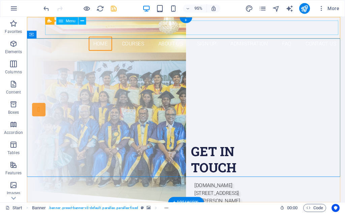
click at [146, 38] on nav "Home Courses About Us Sign up Admiistration FAQ Contact Us" at bounding box center [195, 45] width 326 height 15
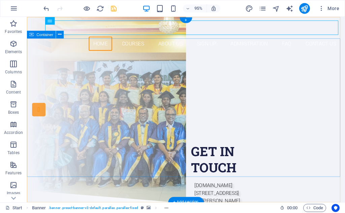
drag, startPoint x: 107, startPoint y: 62, endPoint x: 91, endPoint y: 54, distance: 17.8
click at [103, 60] on div "Are you LOOKING FOR A GOOD CARRIER? Join our Elavero Training Institute APPROVE…" at bounding box center [194, 127] width 335 height 146
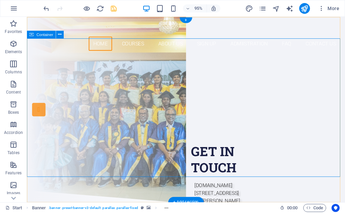
click at [328, 54] on div "Are you LOOKING FOR A GOOD CARRIER? Join our Elavero Training Institute APPROVE…" at bounding box center [194, 127] width 335 height 146
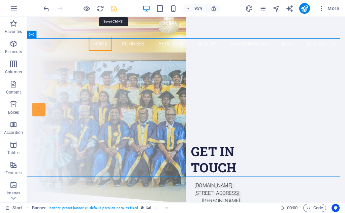
click at [113, 9] on icon "save" at bounding box center [114, 9] width 8 height 8
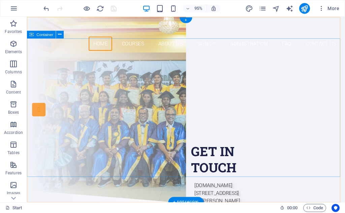
click at [106, 73] on div "Are you LOOKING FOR A GOOD CARRIER? Join our Elavero Training Institute APPROVE…" at bounding box center [194, 127] width 335 height 146
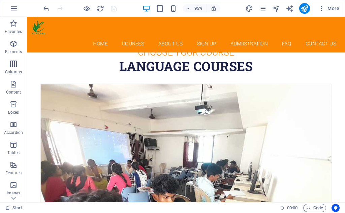
scroll to position [0, 0]
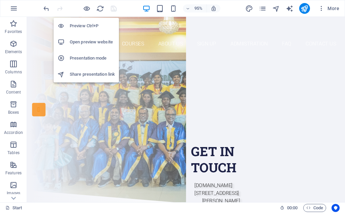
click at [89, 22] on li "Preview Ctrl+P" at bounding box center [86, 26] width 65 height 16
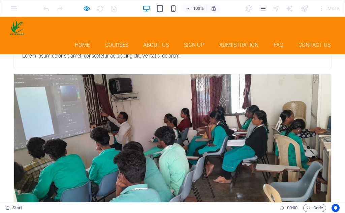
scroll to position [2259, 0]
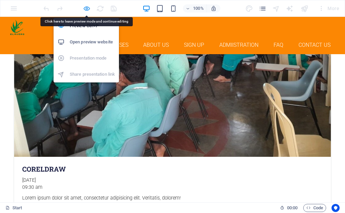
click at [85, 7] on icon "button" at bounding box center [87, 9] width 8 height 8
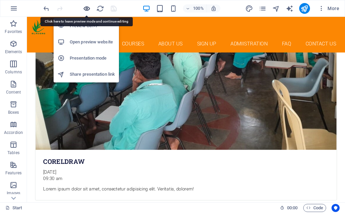
scroll to position [2496, 0]
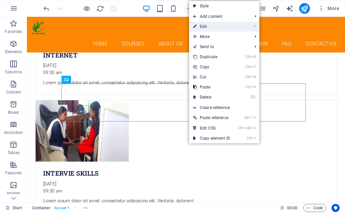
click at [201, 26] on link "⏎ Edit" at bounding box center [211, 27] width 45 height 10
select select "px"
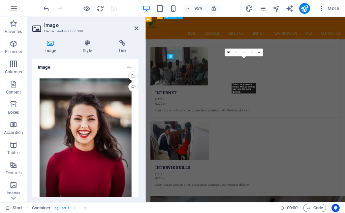
scroll to position [2609, 0]
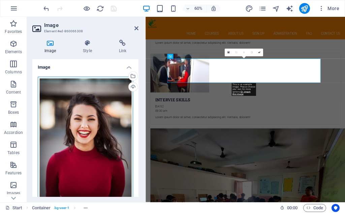
click at [90, 116] on div "Drag files here, click to choose files or select files from Files or our free s…" at bounding box center [85, 148] width 95 height 142
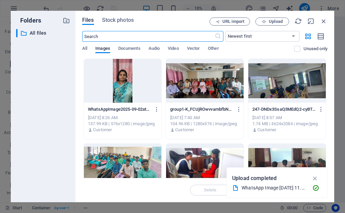
scroll to position [3320, 0]
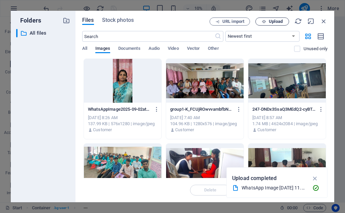
click at [277, 21] on span "Upload" at bounding box center [276, 22] width 14 height 4
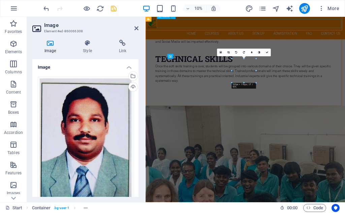
scroll to position [2609, 0]
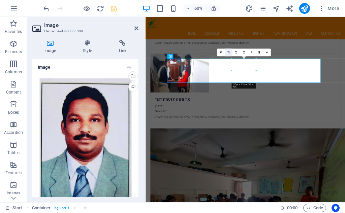
click at [229, 53] on icon at bounding box center [229, 53] width 2 height 2
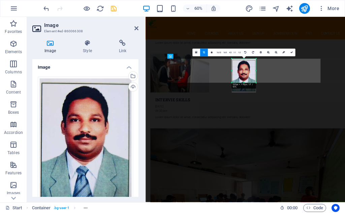
click at [244, 76] on div at bounding box center [244, 76] width 24 height 34
drag, startPoint x: 166, startPoint y: 82, endPoint x: 246, endPoint y: 69, distance: 82.0
click at [246, 69] on div at bounding box center [244, 78] width 24 height 34
click at [246, 70] on div at bounding box center [244, 76] width 24 height 34
click at [246, 71] on div at bounding box center [244, 76] width 24 height 34
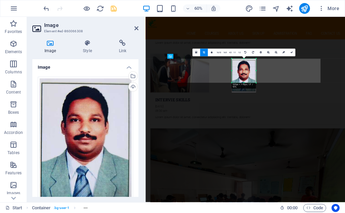
click at [246, 71] on div at bounding box center [244, 76] width 24 height 34
click at [246, 72] on div at bounding box center [244, 76] width 24 height 34
click at [231, 69] on div "180 170 160 150 140 130 120 110 100 90 80 70 60 50 40 30 20 10 0 -10 -20 -30 -4…" at bounding box center [244, 71] width 26 height 24
click at [256, 71] on div at bounding box center [256, 71] width 1 height 24
click at [290, 52] on icon at bounding box center [291, 53] width 2 height 2
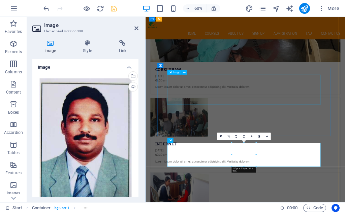
scroll to position [2339, 0]
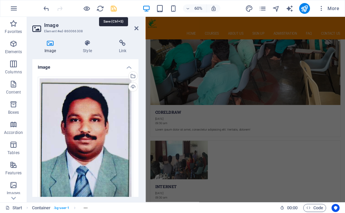
click at [115, 8] on icon "save" at bounding box center [114, 9] width 8 height 8
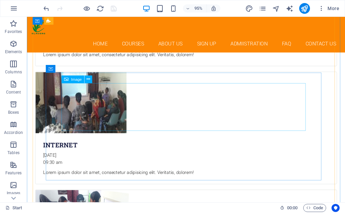
scroll to position [2293, 0]
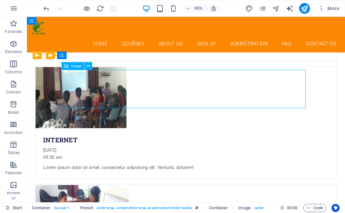
select select "px"
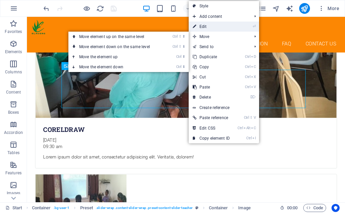
click at [207, 28] on link "⏎ Edit" at bounding box center [211, 27] width 45 height 10
select select "px"
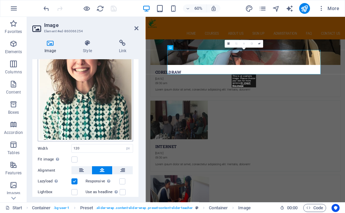
scroll to position [39, 0]
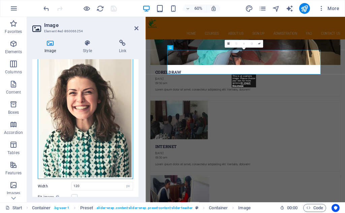
click at [97, 103] on div "Drag files here, click to choose files or select files from Files or our free s…" at bounding box center [85, 109] width 95 height 142
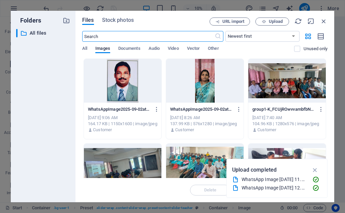
scroll to position [3320, 0]
click at [125, 89] on div at bounding box center [123, 81] width 78 height 44
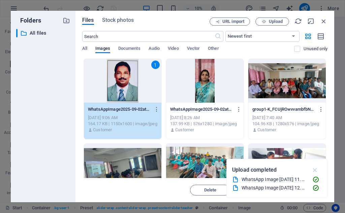
click at [316, 169] on icon "button" at bounding box center [316, 170] width 8 height 7
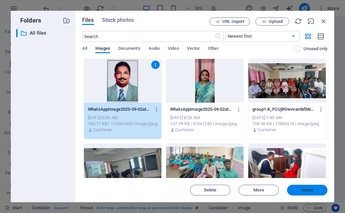
click at [312, 188] on span "Insert" at bounding box center [308, 190] width 12 height 4
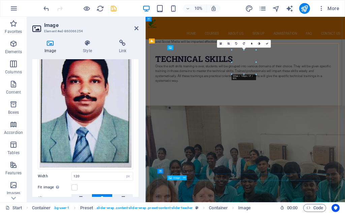
scroll to position [2406, 0]
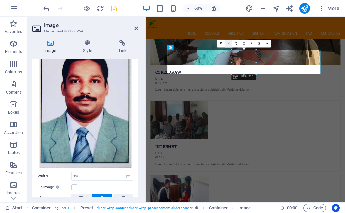
click at [228, 43] on icon at bounding box center [229, 44] width 2 height 2
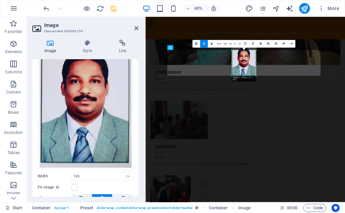
click at [245, 77] on div at bounding box center [244, 76] width 24 height 1
drag, startPoint x: 232, startPoint y: 62, endPoint x: 132, endPoint y: 74, distance: 100.8
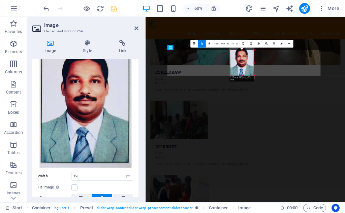
click at [254, 63] on div "180 170 160 150 140 130 120 110 100 90 80 70 60 50 40 30 20 10 0 -10 -20 -30 -4…" at bounding box center [242, 63] width 24 height 26
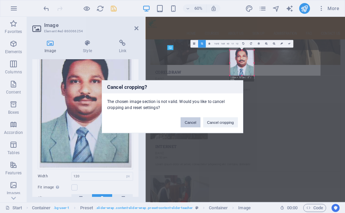
click at [194, 121] on button "Cancel" at bounding box center [191, 122] width 20 height 10
click at [196, 121] on button "Cancel" at bounding box center [191, 122] width 20 height 10
click at [212, 123] on button "Cancel cropping" at bounding box center [220, 122] width 35 height 10
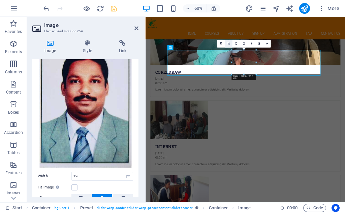
click at [228, 44] on icon at bounding box center [229, 44] width 2 height 2
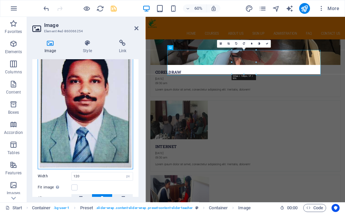
drag, startPoint x: 100, startPoint y: 96, endPoint x: 105, endPoint y: 100, distance: 6.5
click at [105, 100] on div "Drag files here, click to choose files or select files from Files or our free s…" at bounding box center [85, 103] width 95 height 131
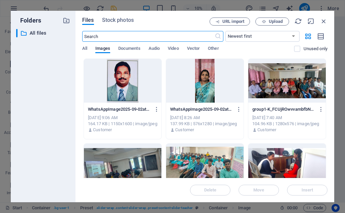
scroll to position [3320, 0]
drag, startPoint x: 0, startPoint y: 12, endPoint x: 345, endPoint y: -29, distance: 347.5
click at [345, 0] on html "[DOMAIN_NAME] Start Favorites Elements Columns Content Boxes Accordion Tables F…" at bounding box center [172, 106] width 345 height 213
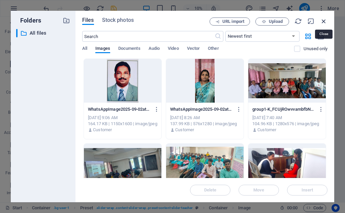
click at [325, 23] on icon "button" at bounding box center [323, 21] width 7 height 7
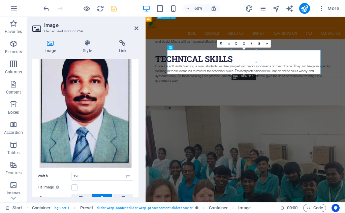
scroll to position [2406, 0]
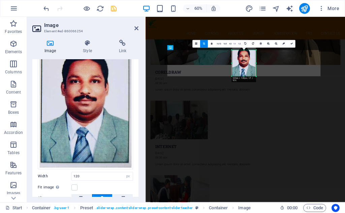
click at [244, 77] on div "180 170 160 150 140 130 120 110 100 90 80 70 60 50 40 30 20 10 0 -10 -20 -30 -4…" at bounding box center [244, 63] width 24 height 26
click at [231, 64] on div "180 170 160 150 140 130 120 110 100 90 80 70 60 50 40 30 20 10 0 -10 -20 -30 -4…" at bounding box center [244, 63] width 26 height 26
drag, startPoint x: 244, startPoint y: 64, endPoint x: 245, endPoint y: 68, distance: 4.2
click at [245, 68] on div at bounding box center [243, 67] width 24 height 34
click at [290, 43] on icon at bounding box center [291, 44] width 2 height 2
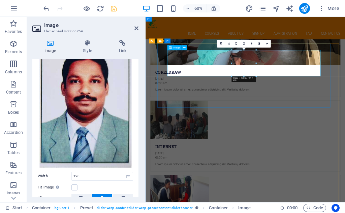
click at [267, 43] on icon at bounding box center [267, 44] width 2 height 2
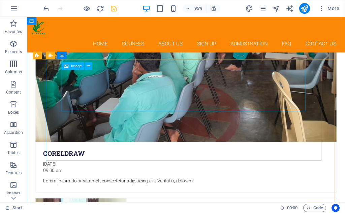
scroll to position [2259, 0]
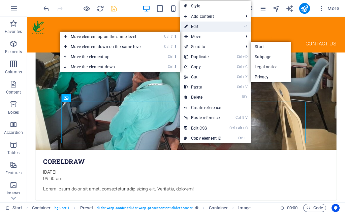
click at [200, 24] on link "⏎ Edit" at bounding box center [202, 27] width 45 height 10
select select "px"
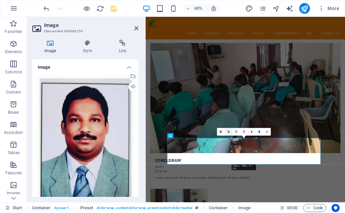
click at [228, 130] on link at bounding box center [229, 132] width 8 height 8
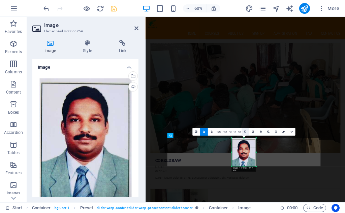
drag, startPoint x: 245, startPoint y: 139, endPoint x: 245, endPoint y: 135, distance: 3.4
click at [245, 139] on div "180 170 160 150 140 130 120 110 100 90 80 70 60 50 40 30 20 10 0 -10 -20 -30 -4…" at bounding box center [244, 153] width 24 height 28
drag, startPoint x: 232, startPoint y: 154, endPoint x: 227, endPoint y: 153, distance: 4.8
click at [230, 153] on div "180 170 160 150 140 130 120 110 100 90 80 70 60 50 40 30 20 10 0 -10 -20 -30 -4…" at bounding box center [243, 153] width 27 height 28
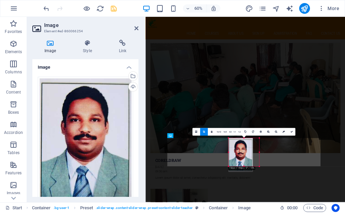
drag, startPoint x: 255, startPoint y: 153, endPoint x: 200, endPoint y: 226, distance: 91.8
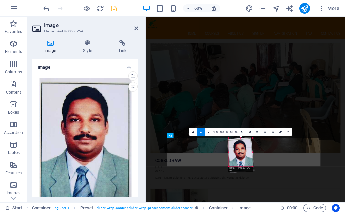
drag, startPoint x: 228, startPoint y: 152, endPoint x: 127, endPoint y: 225, distance: 123.8
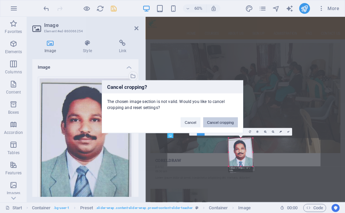
click at [215, 121] on button "Cancel cropping" at bounding box center [220, 122] width 35 height 10
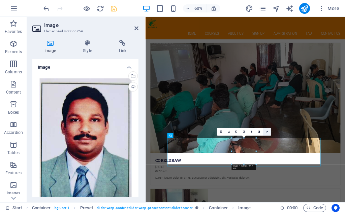
click at [267, 131] on icon at bounding box center [267, 132] width 2 height 2
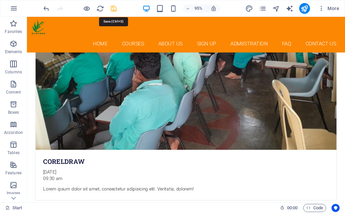
click at [113, 9] on icon "save" at bounding box center [114, 9] width 8 height 8
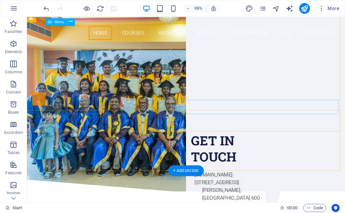
scroll to position [0, 0]
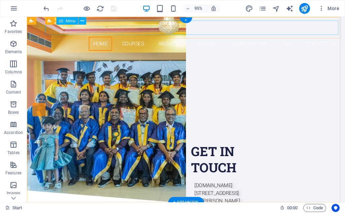
click at [75, 38] on nav "Home Courses About Us Sign up Admiistration FAQ Contact Us" at bounding box center [195, 45] width 326 height 15
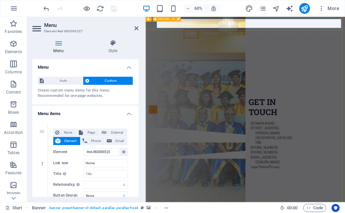
click at [193, 38] on div "Home Courses About Us Sign up Admiistration FAQ Contact Us" at bounding box center [312, 35] width 333 height 37
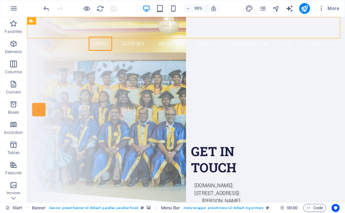
click at [111, 17] on iframe at bounding box center [186, 110] width 318 height 186
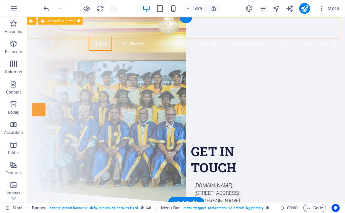
click at [113, 19] on div "Home Courses About Us Sign up Admiistration FAQ Contact Us" at bounding box center [194, 35] width 335 height 37
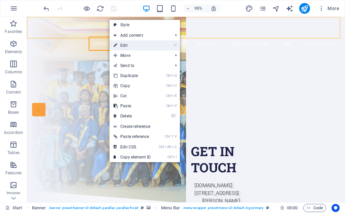
click at [126, 45] on link "⏎ Edit" at bounding box center [132, 45] width 45 height 10
select select "px"
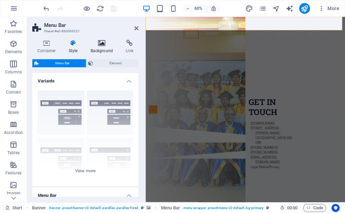
click at [93, 49] on h4 "Background" at bounding box center [103, 47] width 35 height 14
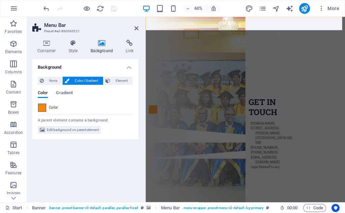
click at [41, 111] on span at bounding box center [41, 107] width 7 height 7
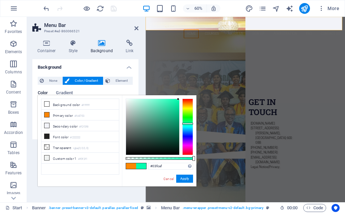
click at [189, 124] on div at bounding box center [187, 127] width 11 height 57
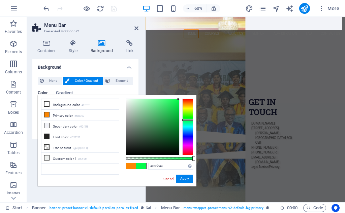
click at [187, 120] on div at bounding box center [187, 127] width 11 height 57
click at [168, 116] on div at bounding box center [152, 127] width 53 height 56
click at [169, 115] on div at bounding box center [152, 127] width 53 height 56
click at [138, 28] on icon at bounding box center [137, 28] width 4 height 5
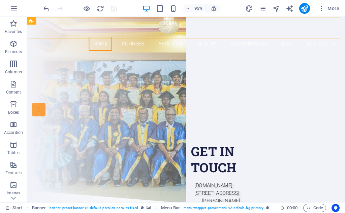
click at [115, 7] on div at bounding box center [80, 8] width 76 height 11
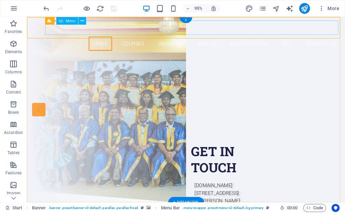
click at [142, 38] on nav "Home Courses About Us Sign up Admiistration FAQ Contact Us" at bounding box center [195, 45] width 326 height 15
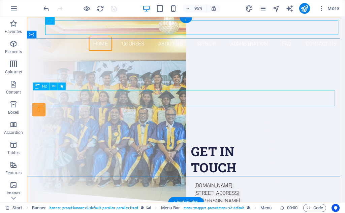
click at [164, 105] on div "Join our Elavero Training Institute" at bounding box center [194, 106] width 318 height 17
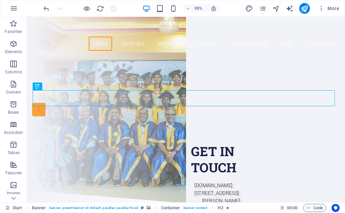
click at [118, 8] on div "95% More" at bounding box center [192, 8] width 300 height 11
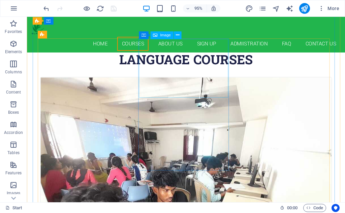
scroll to position [539, 0]
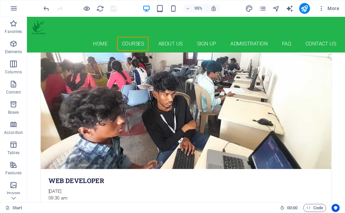
click at [114, 9] on div at bounding box center [80, 8] width 76 height 11
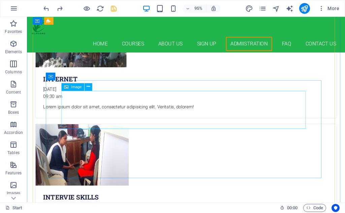
scroll to position [2488, 0]
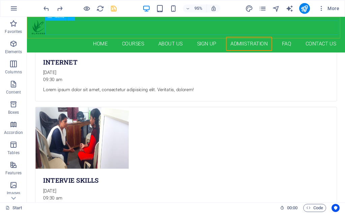
click at [79, 38] on nav "Home Courses About Us Sign up Admiistration FAQ Contact Us" at bounding box center [195, 45] width 326 height 15
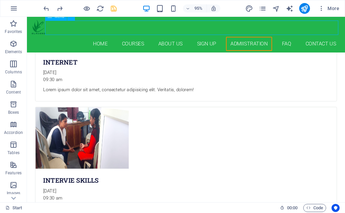
click at [79, 38] on nav "Home Courses About Us Sign up Admiistration FAQ Contact Us" at bounding box center [195, 45] width 326 height 15
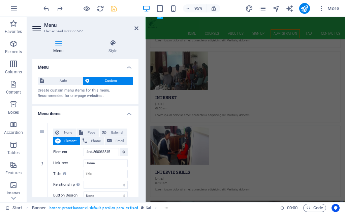
scroll to position [2601, 0]
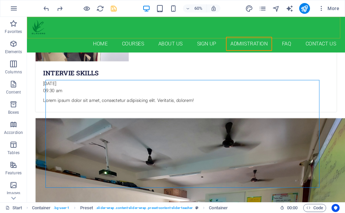
scroll to position [2488, 0]
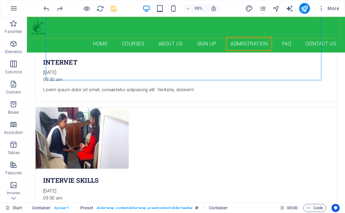
click at [183, 18] on div "Home Courses About Us Sign up Admiistration FAQ Contact Us" at bounding box center [194, 35] width 335 height 37
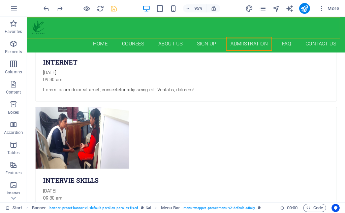
click at [183, 18] on div "Home Courses About Us Sign up Admiistration FAQ Contact Us" at bounding box center [194, 35] width 335 height 37
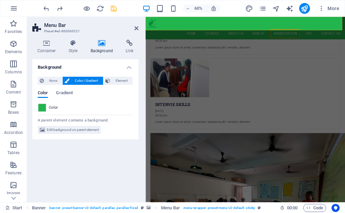
click at [196, 19] on div "Home Courses About Us Sign up Admiistration FAQ Contact Us" at bounding box center [312, 35] width 333 height 37
click at [43, 107] on span at bounding box center [41, 107] width 7 height 7
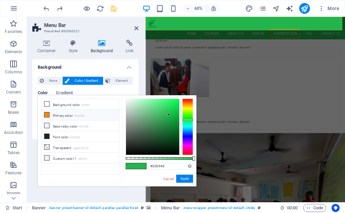
click at [46, 113] on icon at bounding box center [47, 115] width 5 height 5
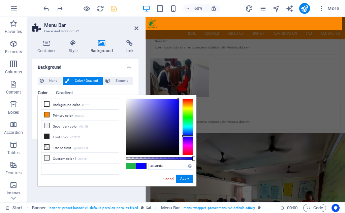
click at [187, 136] on div at bounding box center [187, 127] width 11 height 57
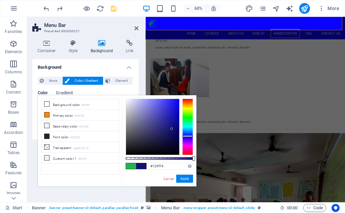
click at [172, 129] on div at bounding box center [152, 127] width 53 height 56
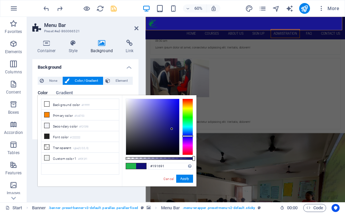
click at [171, 123] on div at bounding box center [152, 127] width 53 height 56
type input "#0d0a5c"
click at [173, 135] on div at bounding box center [152, 127] width 53 height 56
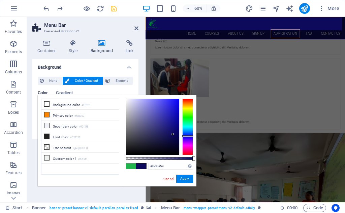
click at [139, 28] on aside "Menu Bar Preset #ed-860066521 Container Style Background Link Size Height Defau…" at bounding box center [86, 110] width 119 height 186
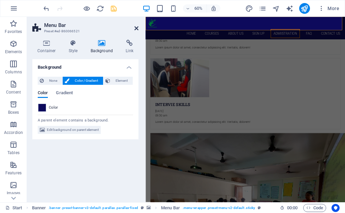
click at [136, 28] on icon at bounding box center [137, 28] width 4 height 5
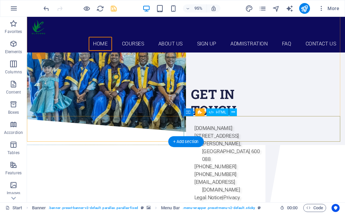
scroll to position [0, 0]
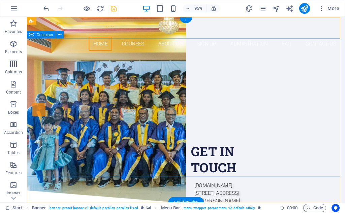
click at [154, 54] on div "Are you LOOKING FOR A GOOD CARRIER? Join our Elavero Training Institute APPROVE…" at bounding box center [194, 127] width 335 height 146
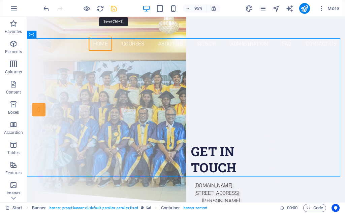
click at [115, 9] on icon "save" at bounding box center [114, 9] width 8 height 8
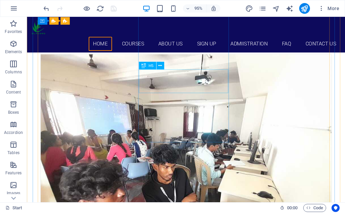
scroll to position [272, 0]
